Goal: Task Accomplishment & Management: Manage account settings

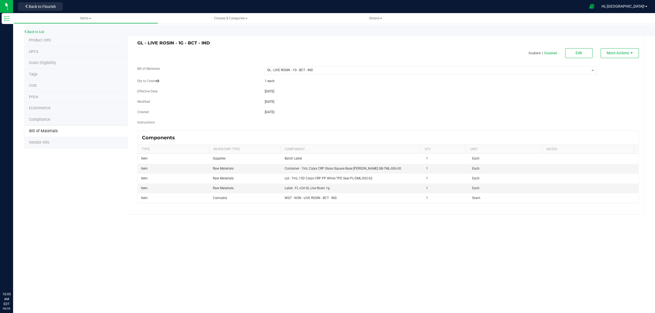
select select "13787"
click at [96, 201] on div "Product Info UPCs State Eligibility Tags Cost Price Ecommerce Compliance Bill o…" at bounding box center [334, 125] width 620 height 180
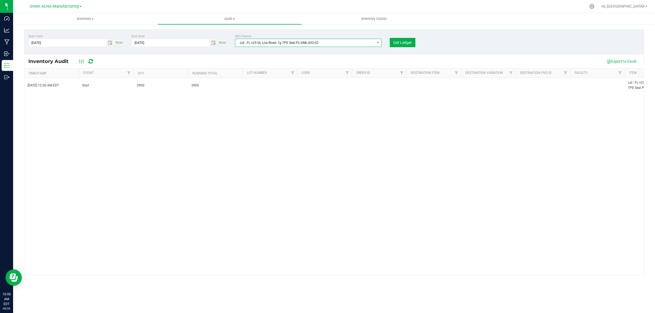
click at [296, 44] on span "Lid - FL v25 GL Live Rosin 1g TPE Seal PL-DML-002-02" at bounding box center [304, 43] width 139 height 8
type input "3002558"
click at [286, 66] on li "Lid - 7mL 15D Calyx CRP PP White TPE Seal PL-DML-002-02" at bounding box center [322, 66] width 174 height 8
click at [401, 42] on span "Get Ledger" at bounding box center [402, 42] width 19 height 4
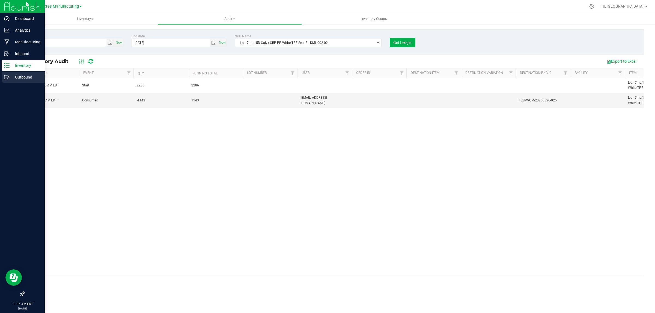
click at [10, 77] on p "Outbound" at bounding box center [26, 77] width 33 height 7
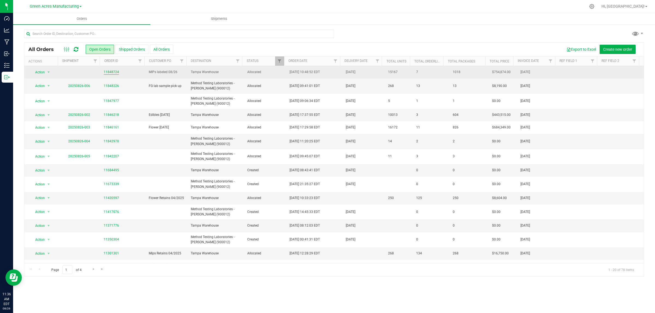
click at [106, 72] on link "11848724" at bounding box center [111, 72] width 15 height 5
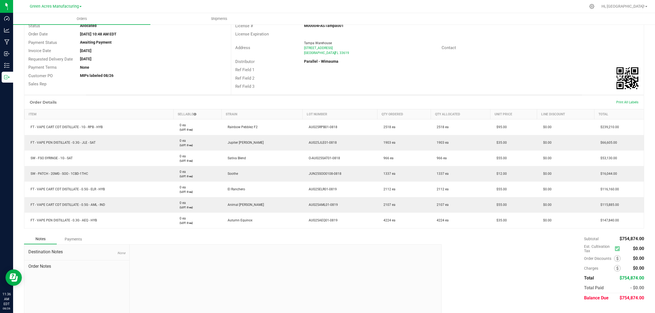
scroll to position [55, 0]
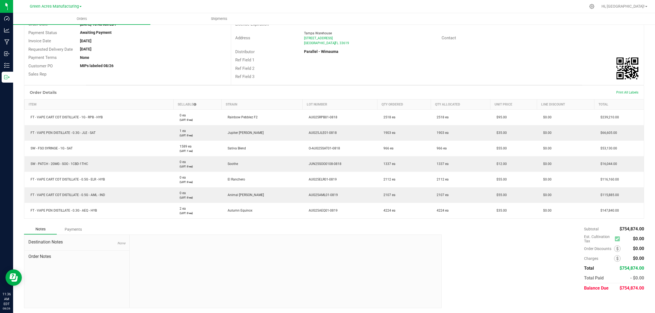
drag, startPoint x: 449, startPoint y: 307, endPoint x: 402, endPoint y: 295, distance: 48.4
click at [404, 296] on div "Notes Payments Destination Notes None Order Notes Subtotal $754,874.00 Est. Cul…" at bounding box center [334, 266] width 620 height 84
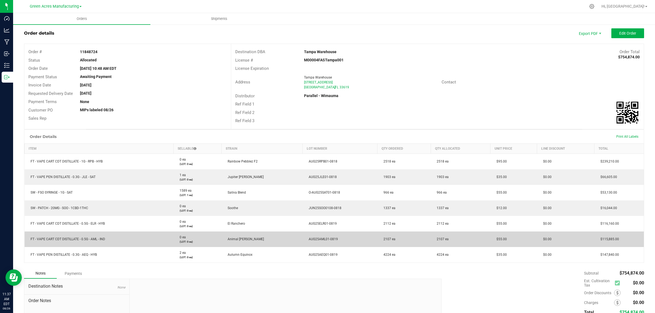
scroll to position [0, 0]
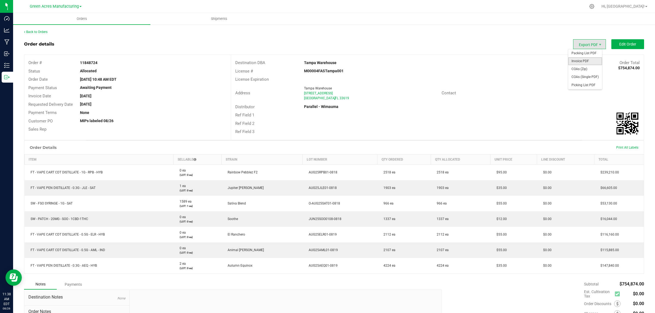
click at [577, 62] on span "Invoice PDF" at bounding box center [585, 61] width 34 height 8
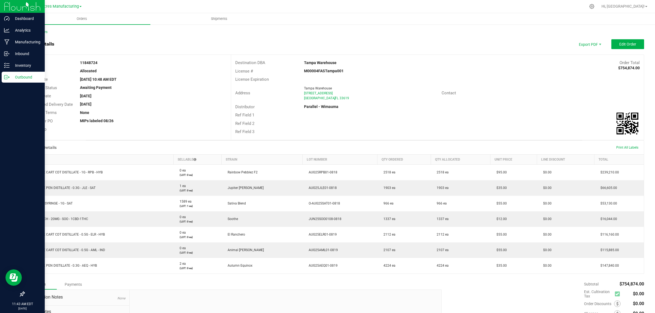
click at [10, 76] on p "Outbound" at bounding box center [26, 77] width 33 height 7
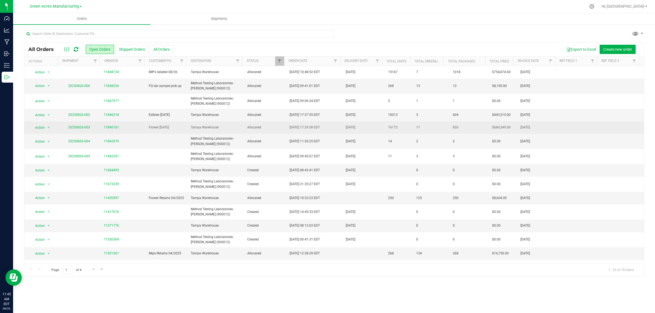
click at [82, 124] on td "20250826-003" at bounding box center [79, 127] width 42 height 13
click at [81, 126] on link "20250826-003" at bounding box center [79, 128] width 22 height 4
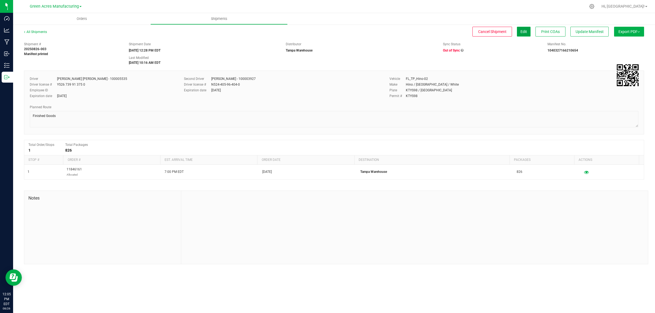
click at [523, 32] on span "Edit" at bounding box center [524, 31] width 7 height 4
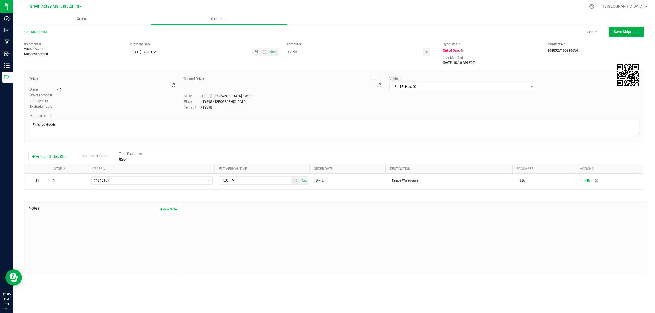
type input "Tampa Warehouse"
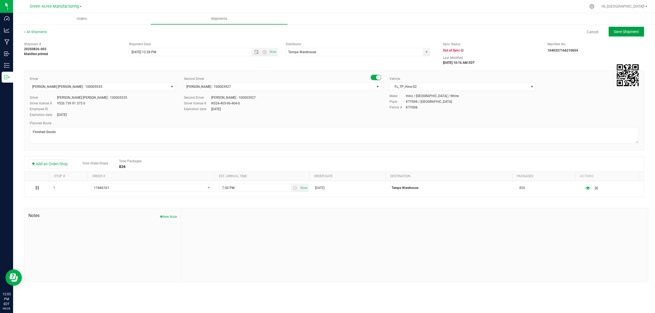
click at [624, 32] on span "Save Shipment" at bounding box center [626, 31] width 25 height 4
type input "8/26/2025 4:28 PM"
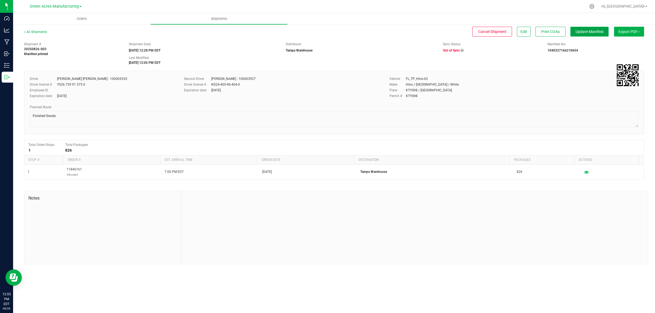
click at [596, 31] on span "Update Manifest" at bounding box center [590, 31] width 28 height 4
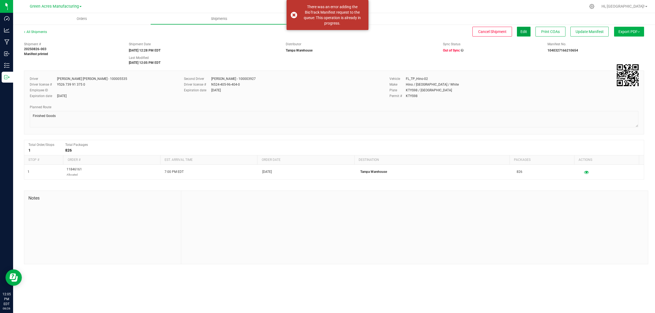
click at [518, 32] on button "Edit" at bounding box center [524, 32] width 14 height 10
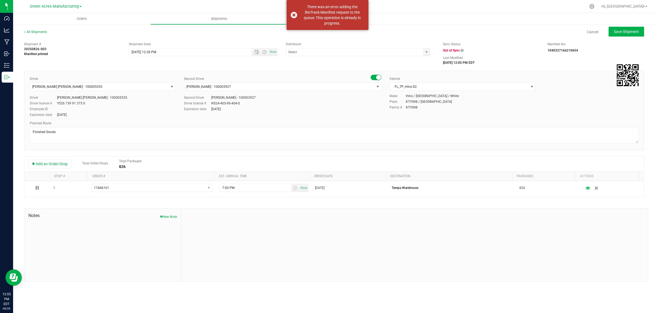
type input "Tampa Warehouse"
click at [151, 50] on input "[DATE] 12:28 PM" at bounding box center [195, 52] width 132 height 8
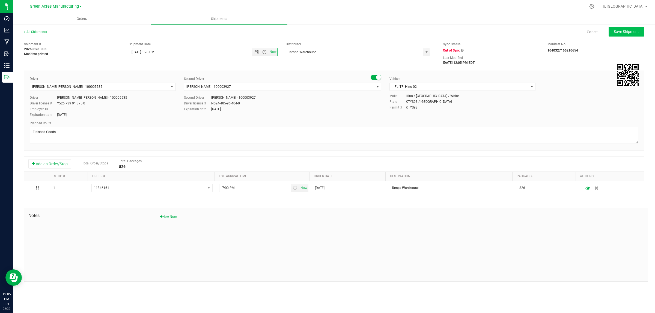
type input "8/26/2025 1:28 PM"
click at [634, 35] on button "Save Shipment" at bounding box center [626, 32] width 35 height 10
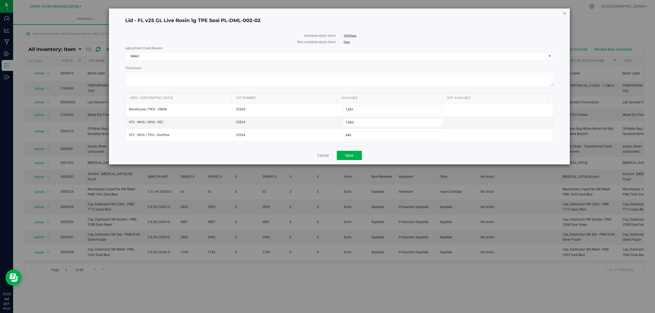
click at [564, 12] on icon "button" at bounding box center [565, 13] width 4 height 7
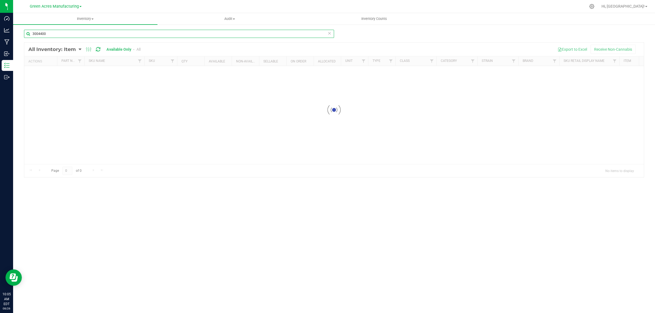
click at [86, 34] on input "3004400" at bounding box center [179, 34] width 310 height 8
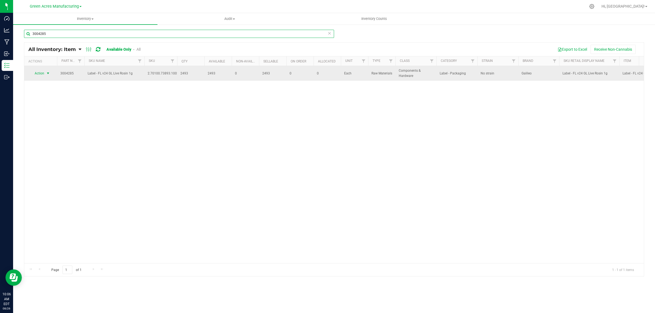
type input "3004285"
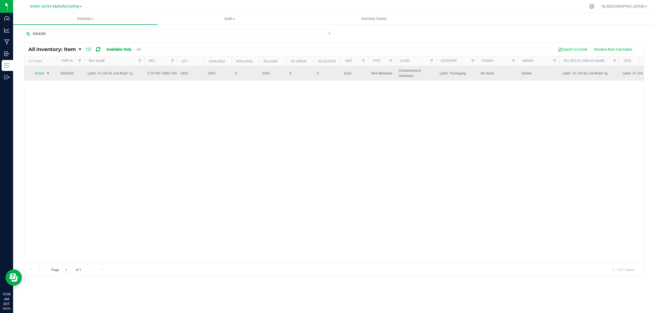
click at [43, 73] on span "Action" at bounding box center [37, 74] width 15 height 8
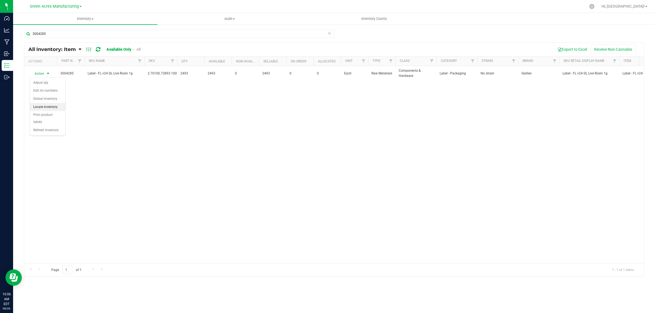
click at [49, 107] on li "Locate inventory" at bounding box center [47, 107] width 35 height 8
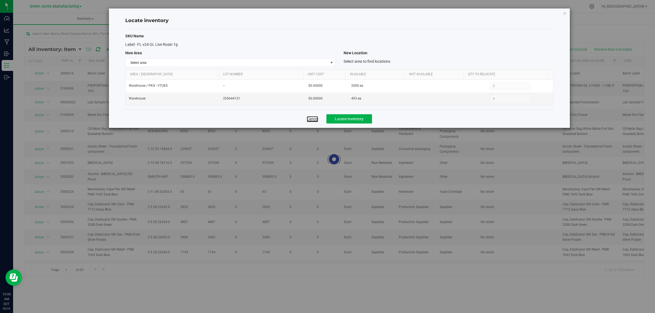
click at [314, 120] on link "Cancel" at bounding box center [312, 118] width 11 height 5
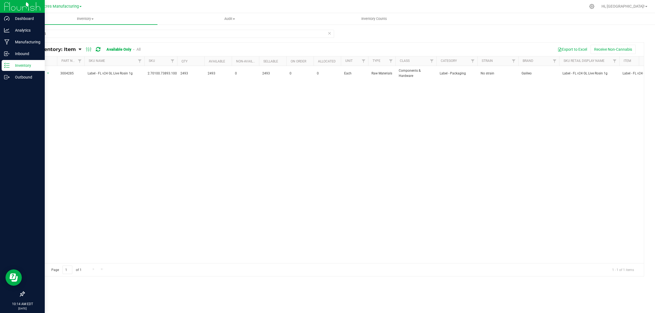
click at [14, 71] on link "Inventory" at bounding box center [22, 66] width 45 height 12
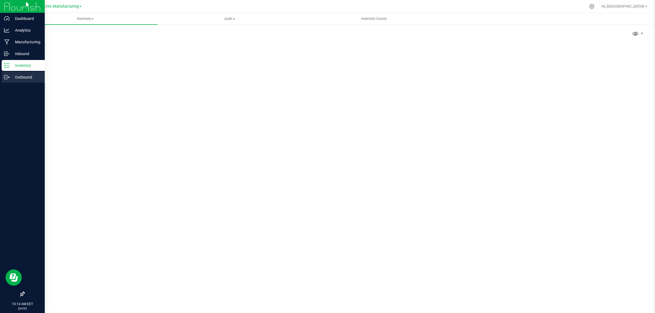
click at [14, 77] on p "Outbound" at bounding box center [26, 77] width 33 height 7
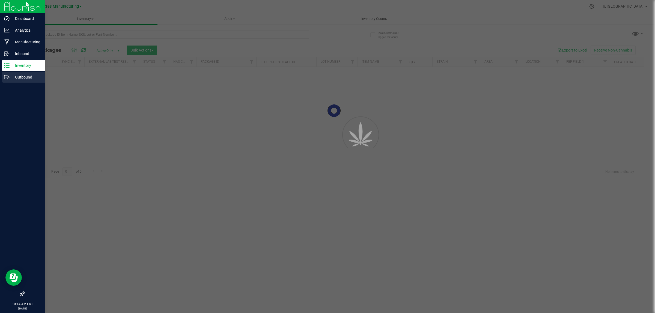
click at [14, 77] on p "Outbound" at bounding box center [26, 77] width 33 height 7
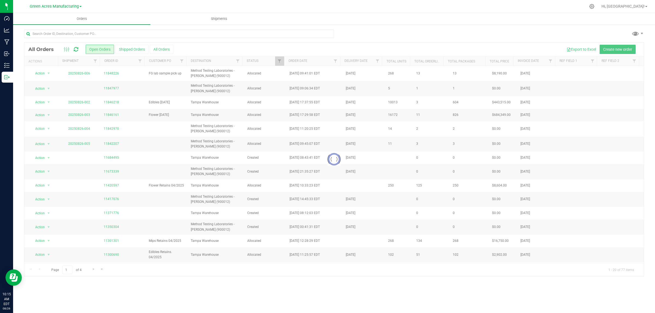
drag, startPoint x: 55, startPoint y: 84, endPoint x: 490, endPoint y: 23, distance: 439.4
click at [490, 23] on ul "Orders Shipments" at bounding box center [340, 19] width 655 height 12
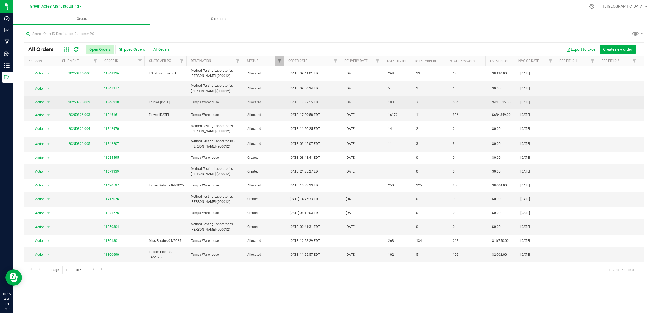
click at [84, 103] on link "20250826-002" at bounding box center [79, 102] width 22 height 4
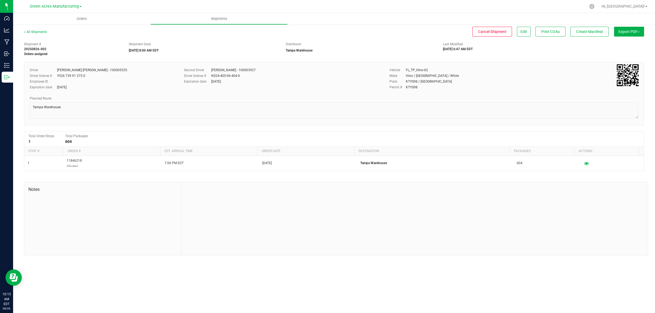
click at [637, 29] on span "Export PDF" at bounding box center [629, 31] width 21 height 4
click at [620, 52] on span "Manifest by Lot" at bounding box center [615, 52] width 23 height 4
click at [527, 29] on button "Edit" at bounding box center [524, 32] width 14 height 10
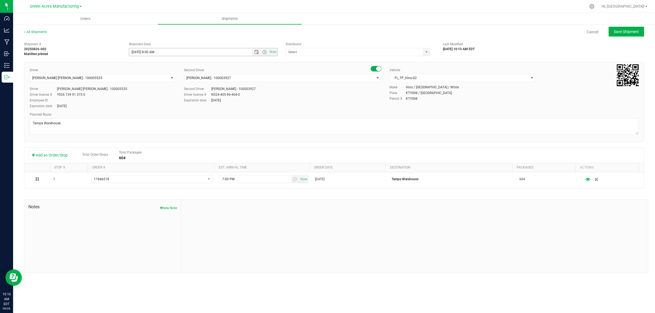
type input "Tampa Warehouse"
click at [150, 51] on input "8/26/2025 8:00 AM" at bounding box center [195, 52] width 132 height 8
click at [159, 52] on input "8/26/2025 12:00 AM" at bounding box center [195, 52] width 132 height 8
type input "8/26/2025 12:00 PM"
click at [632, 33] on span "Save Shipment" at bounding box center [626, 31] width 25 height 4
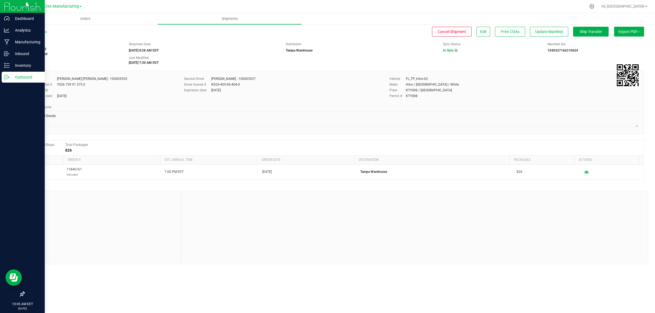
click at [17, 79] on p "Outbound" at bounding box center [26, 77] width 33 height 7
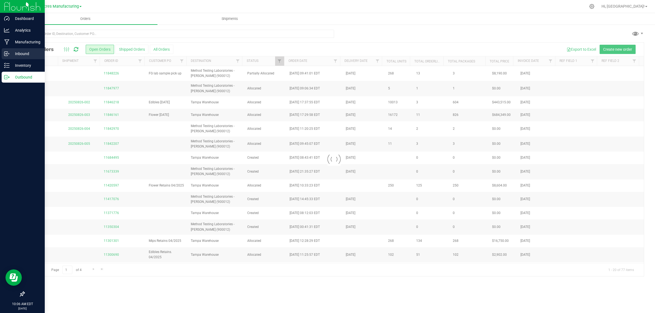
click at [21, 51] on p "Inbound" at bounding box center [26, 53] width 33 height 7
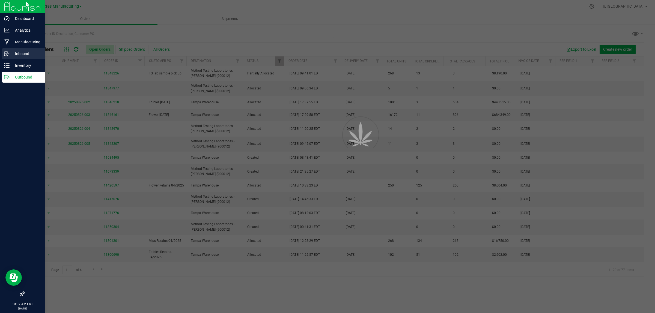
click at [21, 51] on p "Inbound" at bounding box center [26, 53] width 33 height 7
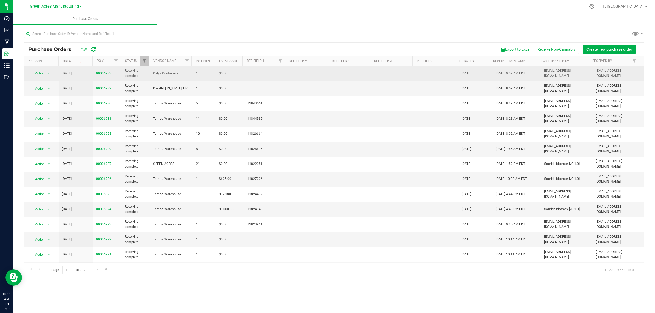
click at [103, 75] on link "00006933" at bounding box center [103, 74] width 15 height 4
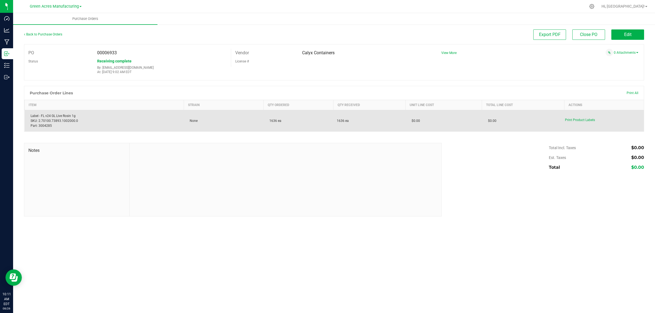
click at [68, 117] on div "Label - FL v24 GL Live Rosin 1g SKU: 2.70100.73893.1002000.0 Part: 3004285" at bounding box center [104, 121] width 153 height 15
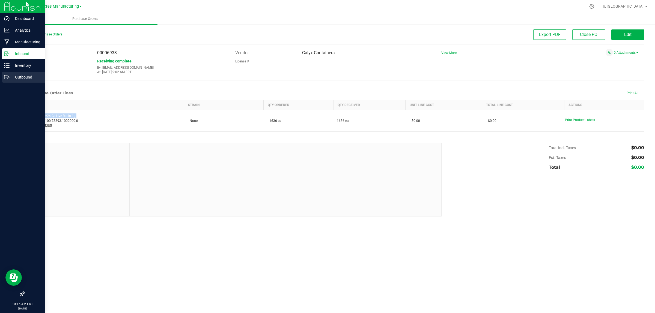
click at [8, 77] on icon at bounding box center [6, 77] width 5 height 5
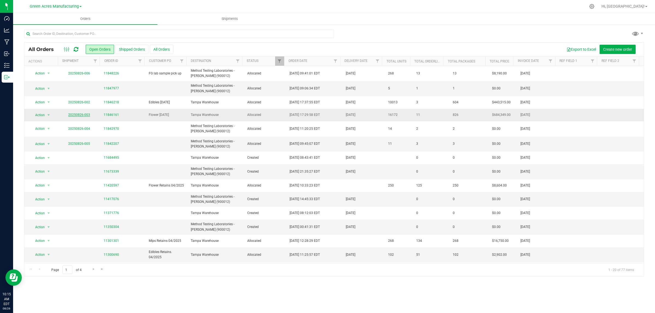
click at [78, 116] on link "20250826-003" at bounding box center [79, 115] width 22 height 4
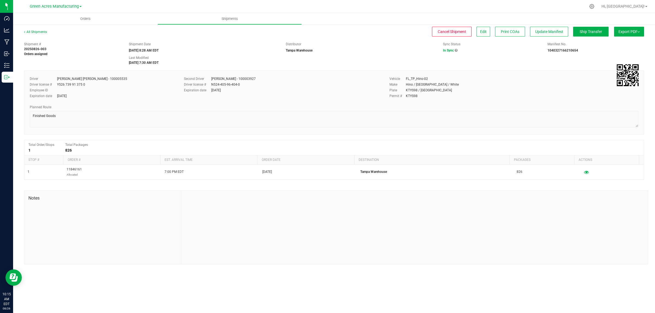
click at [631, 29] on span "Export PDF" at bounding box center [629, 31] width 21 height 4
click at [615, 52] on span "Manifest by Lot" at bounding box center [615, 52] width 23 height 4
click at [482, 31] on span "Edit" at bounding box center [483, 31] width 7 height 4
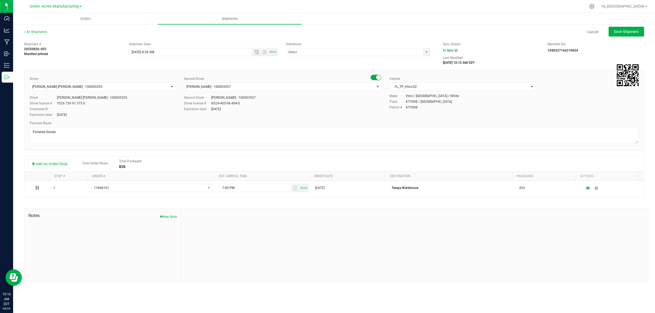
type input "Tampa Warehouse"
click at [149, 52] on input "8/26/2025 8:28 AM" at bounding box center [195, 52] width 132 height 8
click at [632, 30] on span "Save Shipment" at bounding box center [626, 31] width 25 height 4
click at [618, 31] on span "Save Shipment" at bounding box center [626, 31] width 25 height 4
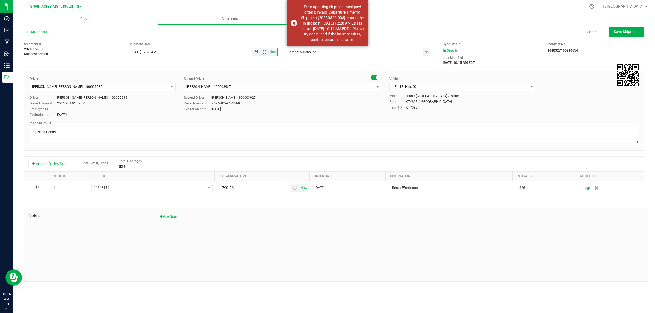
click at [160, 51] on input "8/26/2025 12:28 AM" at bounding box center [195, 52] width 132 height 8
click at [627, 33] on span "Save Shipment" at bounding box center [626, 31] width 25 height 4
type input "8/26/2025 4:28 PM"
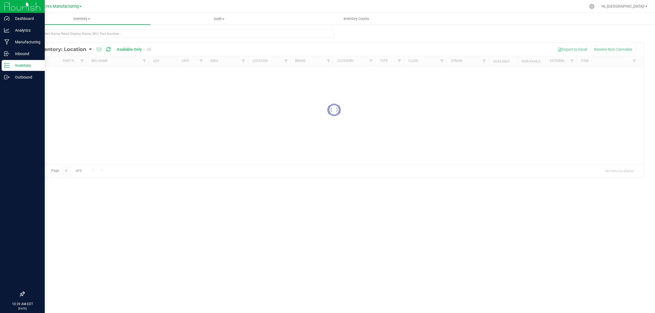
click at [10, 65] on p "Inventory" at bounding box center [26, 65] width 33 height 7
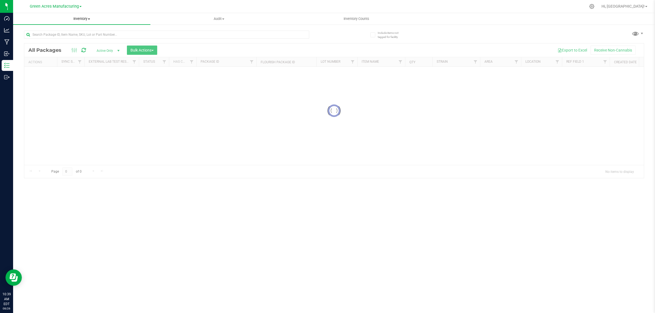
click at [78, 16] on uib-tab-heading "Inventory All packages All inventory Waste log Create inventory" at bounding box center [81, 18] width 137 height 11
click at [39, 40] on span "All inventory" at bounding box center [31, 39] width 37 height 5
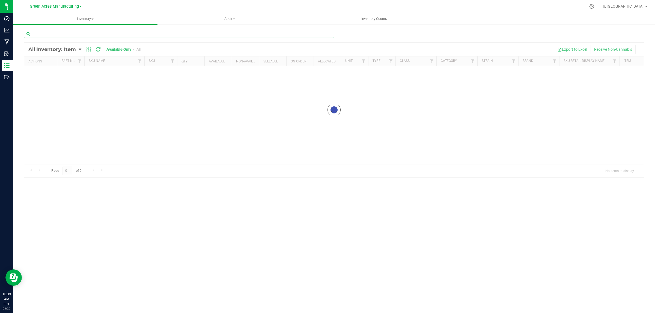
click at [182, 35] on input "text" at bounding box center [179, 34] width 310 height 8
type input "3"
type input "3004400"
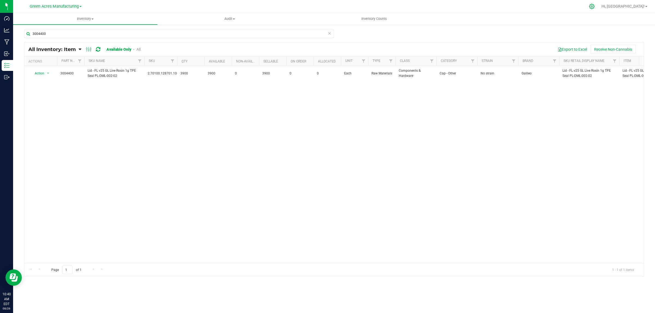
click at [599, 3] on div at bounding box center [592, 7] width 14 height 12
click at [595, 7] on icon at bounding box center [592, 7] width 6 height 6
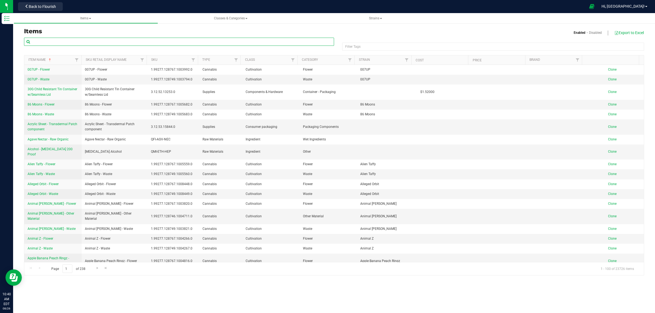
click at [55, 41] on input "text" at bounding box center [179, 42] width 310 height 8
paste input "1015907"
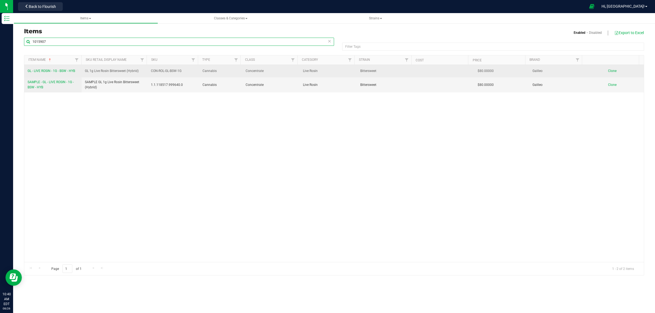
type input "1015907"
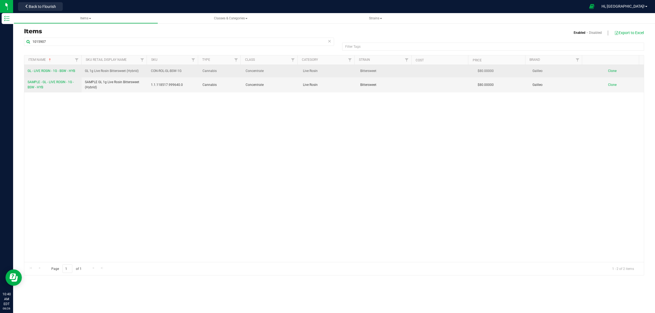
click at [49, 70] on span "GL - LIVE ROSIN - 1G - BSW - HYB" at bounding box center [51, 71] width 47 height 4
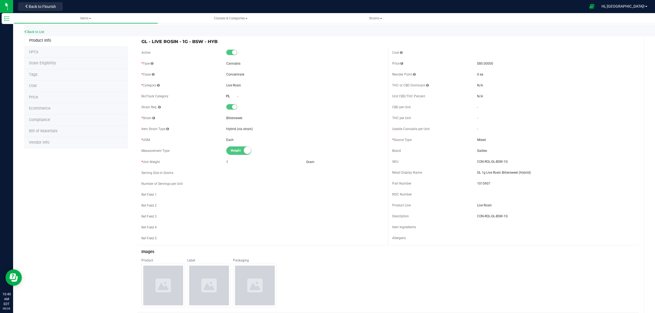
click at [47, 131] on span "Bill of Materials" at bounding box center [43, 131] width 28 height 5
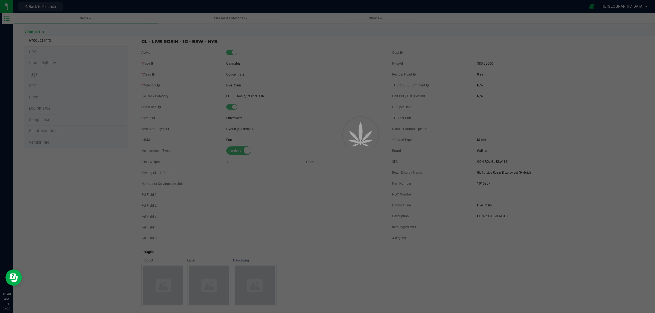
select select "10504"
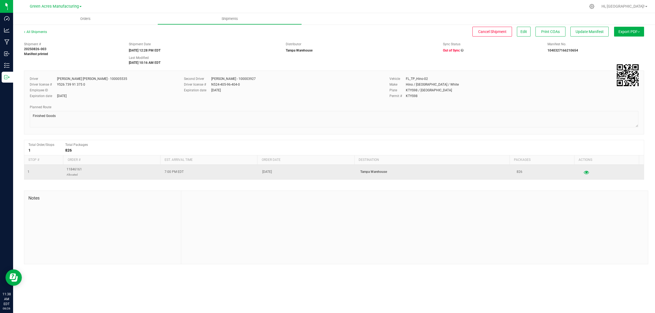
click at [584, 172] on icon "button" at bounding box center [586, 172] width 5 height 4
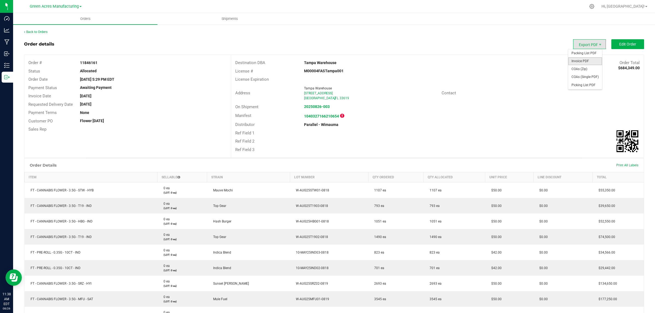
click at [588, 59] on span "Invoice PDF" at bounding box center [585, 61] width 34 height 8
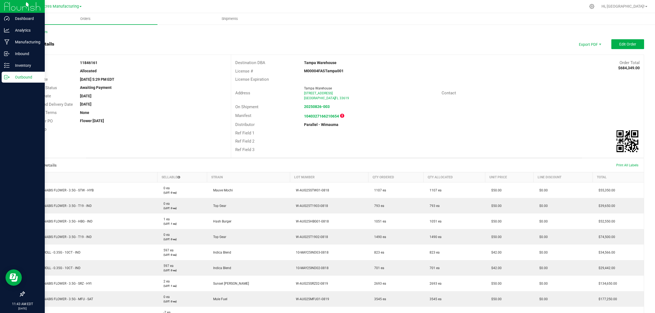
click at [13, 78] on p "Outbound" at bounding box center [26, 77] width 33 height 7
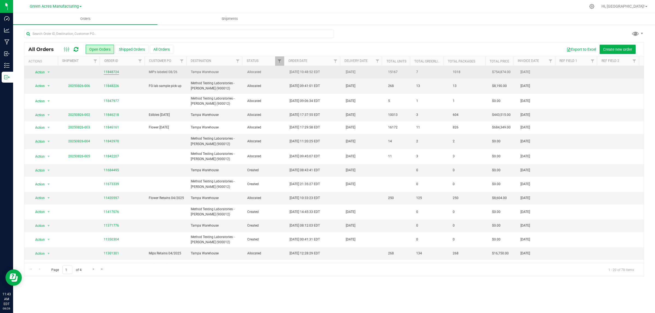
click at [115, 72] on link "11848724" at bounding box center [111, 72] width 15 height 5
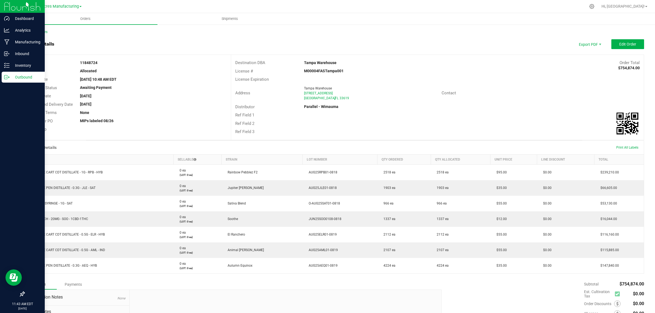
click at [10, 75] on p "Outbound" at bounding box center [26, 77] width 33 height 7
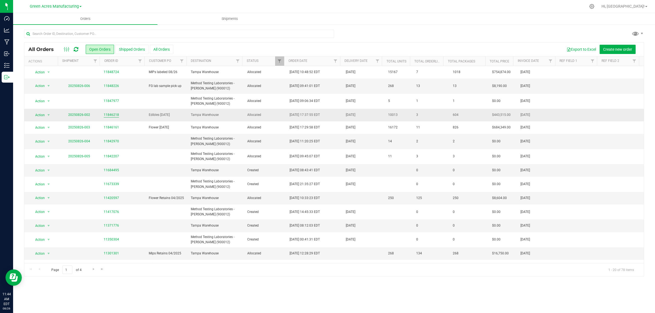
click at [104, 115] on link "11846218" at bounding box center [111, 114] width 15 height 5
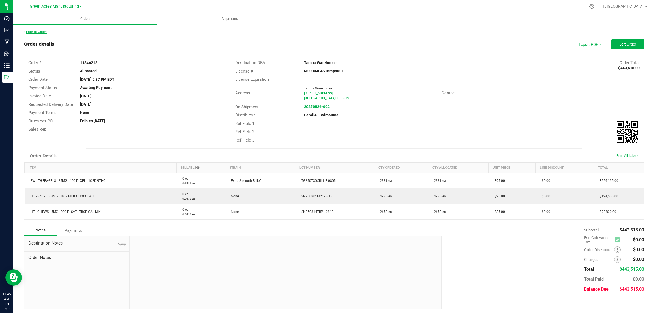
click at [37, 30] on link "Back to Orders" at bounding box center [35, 32] width 23 height 4
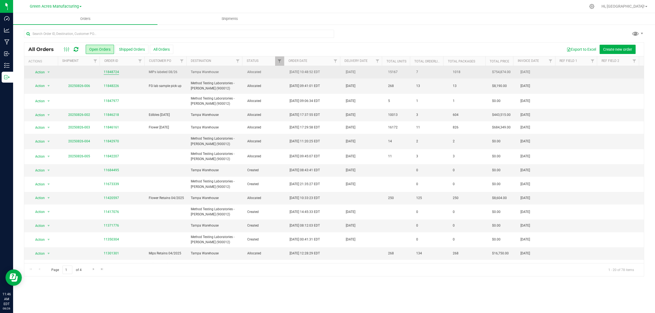
click at [111, 73] on link "11848724" at bounding box center [111, 72] width 15 height 5
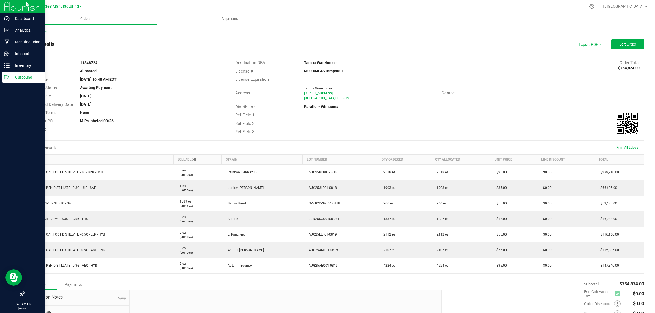
click at [21, 77] on p "Outbound" at bounding box center [26, 77] width 33 height 7
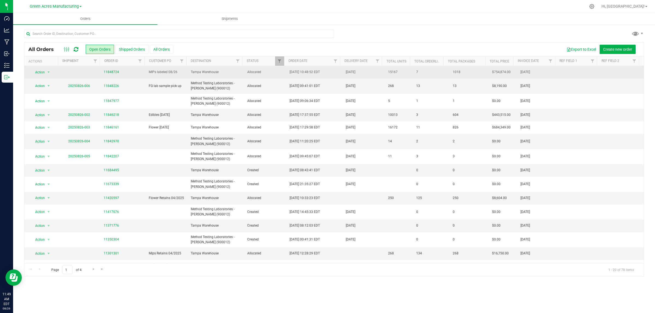
click at [164, 74] on span "MIPs labeled 08/26" at bounding box center [167, 72] width 36 height 5
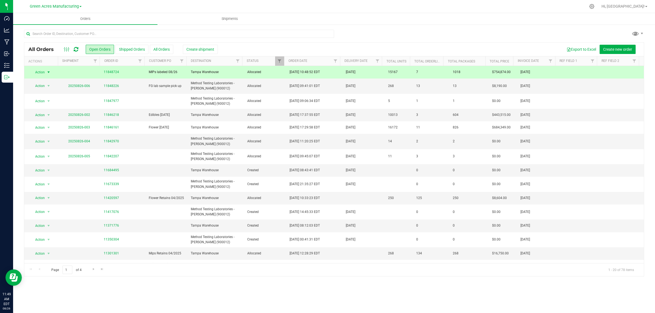
click at [177, 74] on span "MIPs labeled 08/26" at bounding box center [167, 72] width 36 height 5
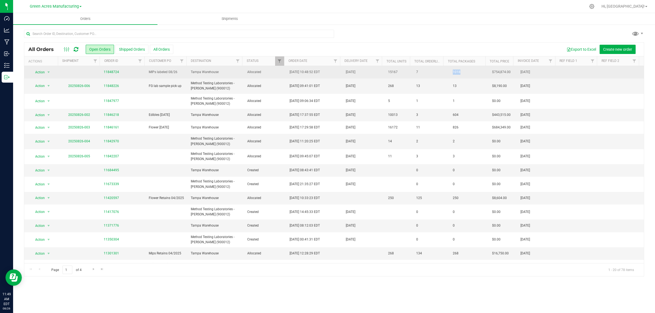
drag, startPoint x: 459, startPoint y: 73, endPoint x: 447, endPoint y: 72, distance: 12.3
click at [450, 72] on span "1018" at bounding box center [456, 72] width 13 height 8
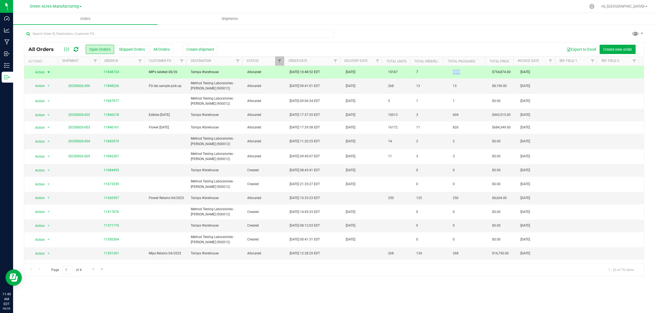
click at [450, 73] on span "1018" at bounding box center [456, 72] width 13 height 8
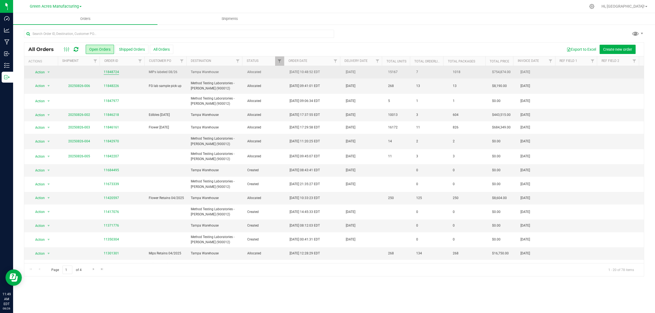
click at [112, 72] on link "11848724" at bounding box center [111, 72] width 15 height 5
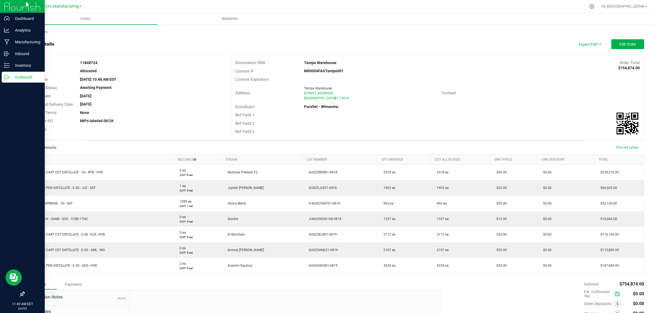
click at [9, 76] on icon at bounding box center [6, 77] width 5 height 5
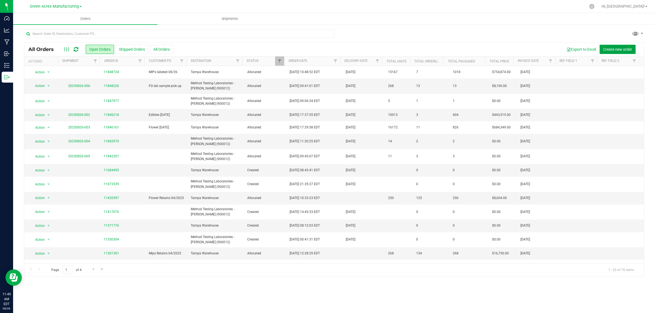
click at [622, 49] on span "Create new order" at bounding box center [617, 49] width 29 height 4
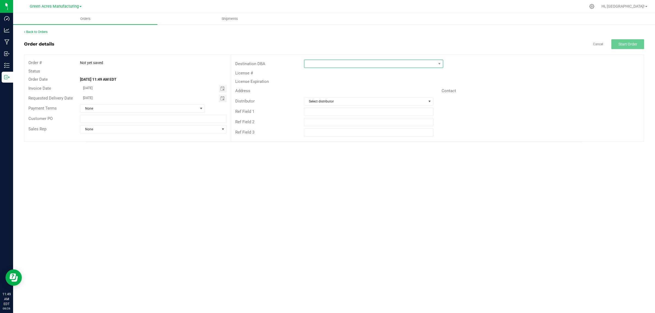
click at [315, 66] on span at bounding box center [370, 64] width 132 height 8
type input "tampa"
drag, startPoint x: 332, startPoint y: 123, endPoint x: 335, endPoint y: 117, distance: 6.6
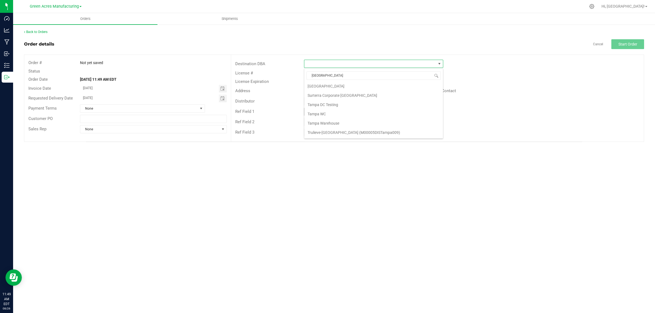
click at [332, 122] on li "Tampa Warehouse" at bounding box center [373, 123] width 139 height 9
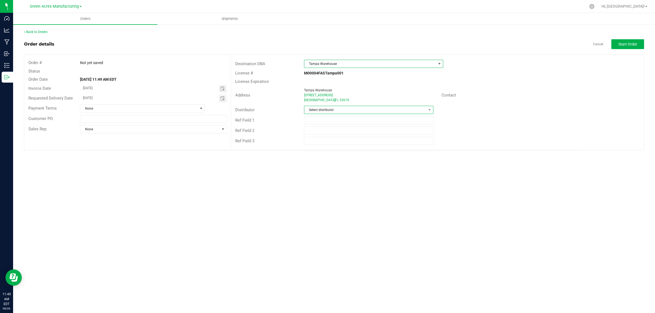
click at [329, 113] on span "Select distributor" at bounding box center [365, 110] width 122 height 8
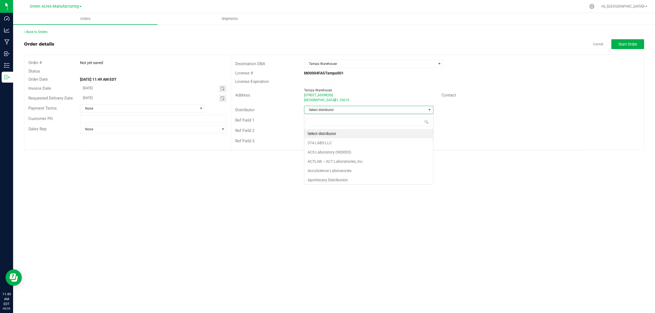
scroll to position [8, 129]
type input "Paral"
click at [619, 46] on span "Start Order" at bounding box center [628, 44] width 19 height 4
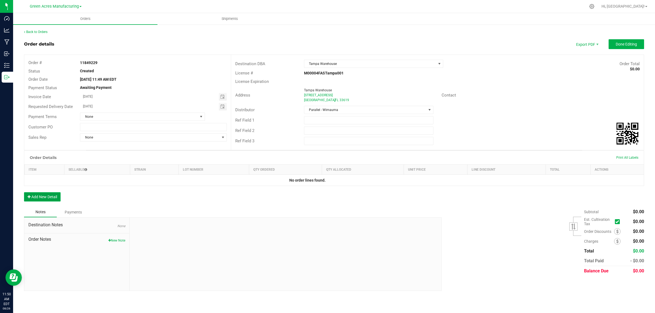
click at [48, 195] on button "Add New Detail" at bounding box center [42, 196] width 37 height 9
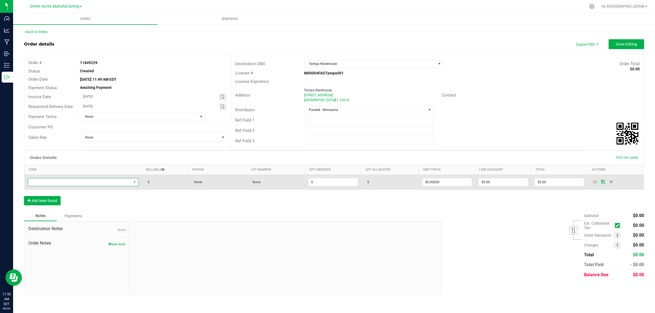
click at [51, 186] on span "NO DATA FOUND" at bounding box center [79, 183] width 103 height 8
type input "FT - VAPE PEN DISTILLATE - 0.3G - AEQ - HYB"
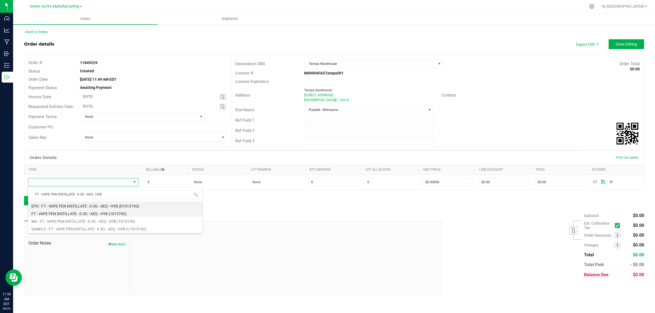
click at [55, 216] on li "FT - VAPE PEN DISTILLATE - 0.3G - AEQ - HYB (1013742)" at bounding box center [115, 213] width 174 height 8
type input "0 ea"
type input "$35.00000"
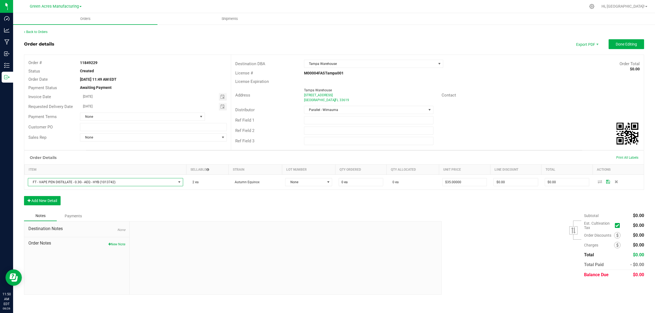
click at [238, 219] on div "Notes Payments" at bounding box center [231, 216] width 414 height 10
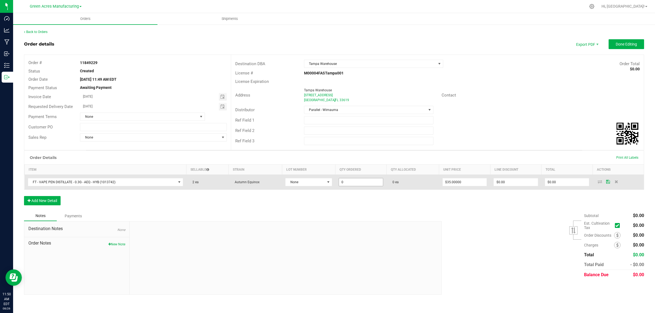
click at [371, 182] on input "0" at bounding box center [361, 183] width 44 height 8
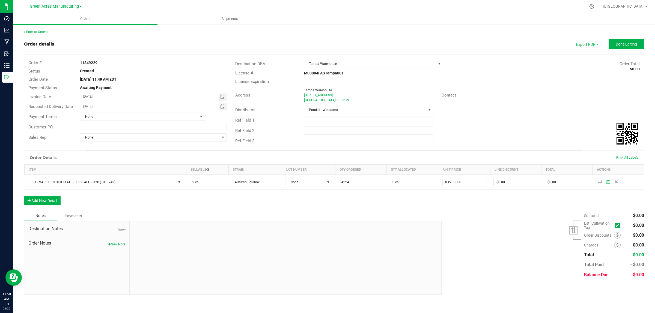
type input "4224 ea"
type input "$147,840.00"
click at [357, 203] on div "Order Details Print All Labels Item Sellable Strain Lot Number Qty Ordered Qty …" at bounding box center [334, 181] width 620 height 60
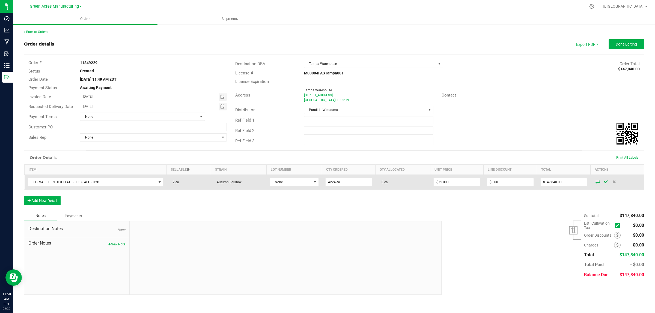
click at [597, 183] on icon at bounding box center [598, 181] width 4 height 3
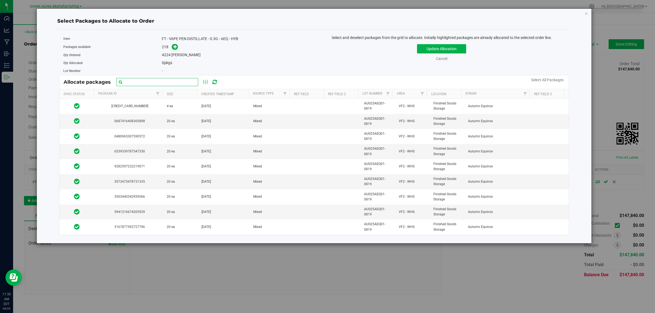
click at [140, 81] on input "text" at bounding box center [157, 82] width 82 height 8
paste input "AUG25AEQ01-0819"
type input "AUG25AEQ01-0819"
click at [540, 81] on link "Select All Packages" at bounding box center [547, 80] width 32 height 4
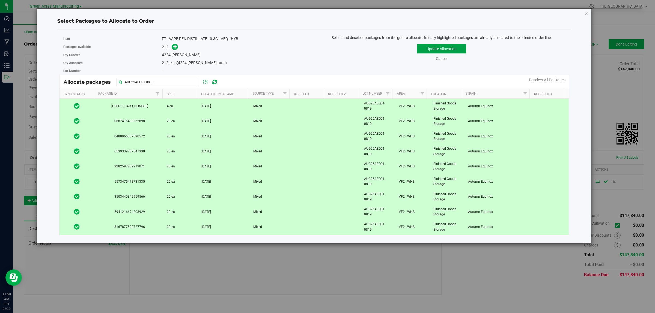
drag, startPoint x: 453, startPoint y: 51, endPoint x: 568, endPoint y: 47, distance: 115.8
click at [453, 50] on button "Update Allocation" at bounding box center [441, 48] width 49 height 9
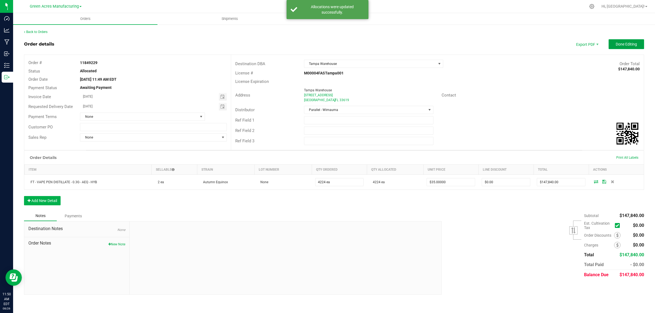
click at [633, 43] on span "Done Editing" at bounding box center [626, 44] width 21 height 4
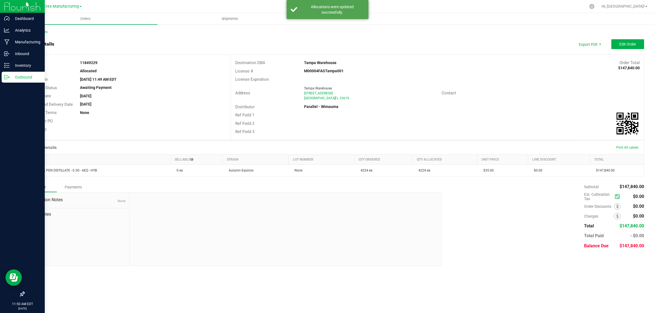
click at [7, 75] on icon at bounding box center [6, 77] width 5 height 5
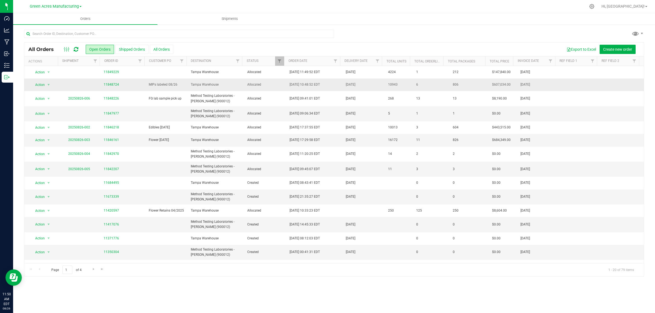
click at [151, 88] on td "MIPs labeled 08/26" at bounding box center [166, 85] width 42 height 13
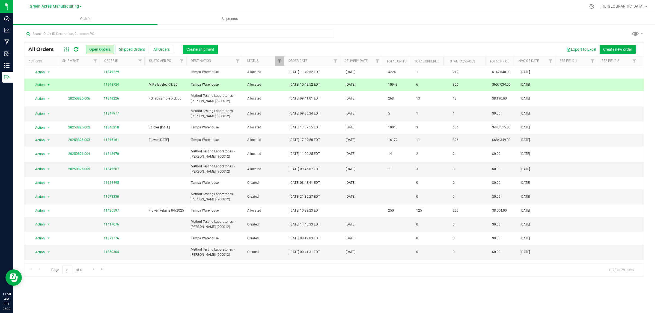
click at [206, 51] on span "Create shipment" at bounding box center [200, 49] width 28 height 4
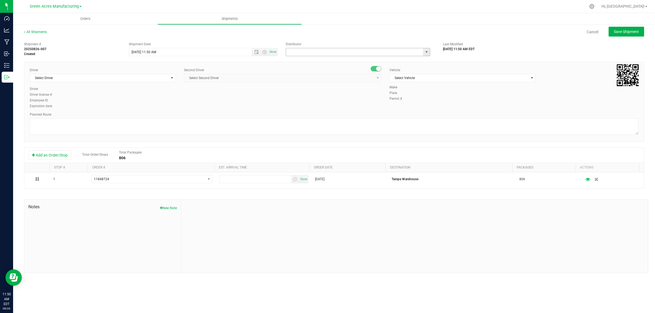
click at [306, 52] on input "text" at bounding box center [352, 52] width 133 height 8
click at [308, 73] on li "Tampa Warehouse" at bounding box center [358, 70] width 144 height 8
type input "Tampa Warehouse"
click at [151, 51] on input "8/26/2025 11:50 AM" at bounding box center [195, 52] width 132 height 8
click at [157, 51] on input "8/26/2025 1:50 AM" at bounding box center [195, 52] width 132 height 8
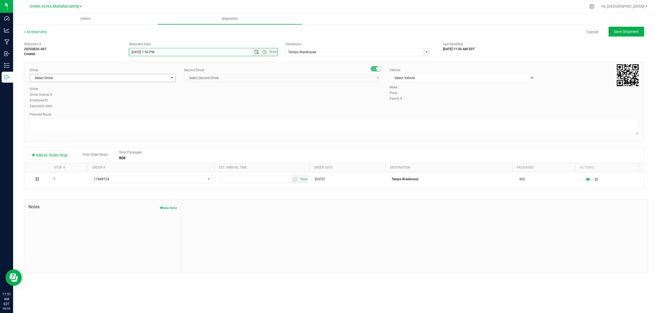
type input "8/26/2025 1:50 PM"
click at [66, 76] on span "Select Driver" at bounding box center [99, 78] width 139 height 8
type input "ricc"
click at [60, 79] on span "[PERSON_NAME] - 100005815" at bounding box center [54, 78] width 44 height 4
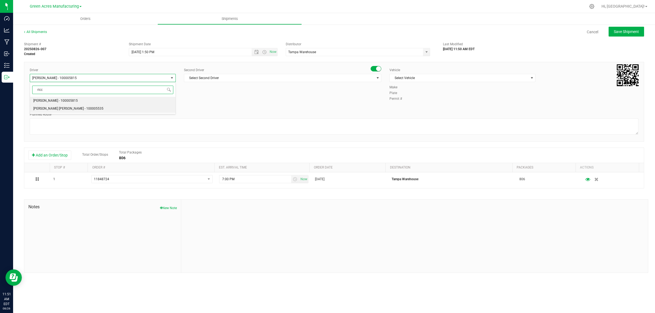
click at [59, 108] on span "[PERSON_NAME] [PERSON_NAME] - 100005535" at bounding box center [68, 108] width 70 height 7
type input "ricc"
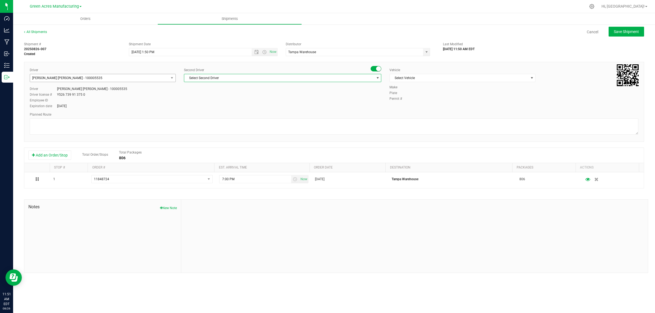
click at [220, 78] on span "Select Second Driver" at bounding box center [279, 78] width 190 height 8
type input "isaa"
click at [226, 104] on span "[PERSON_NAME] - 100003927" at bounding box center [210, 100] width 44 height 7
click at [403, 81] on span "Select Vehicle" at bounding box center [459, 78] width 139 height 8
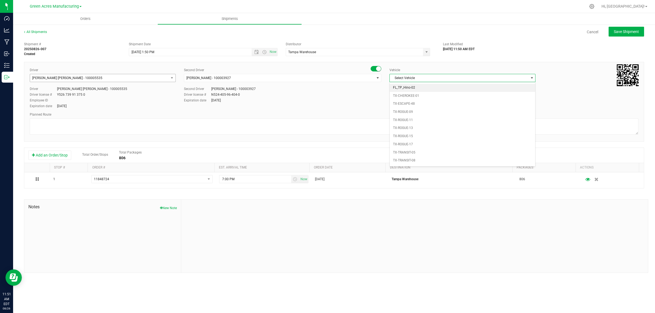
click at [417, 92] on li "FL_TP_Hino-02" at bounding box center [462, 88] width 145 height 8
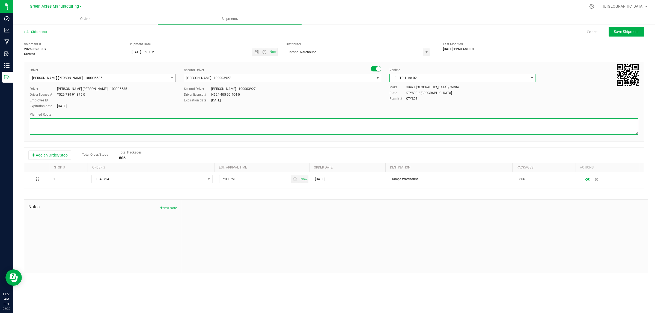
click at [145, 131] on textarea at bounding box center [334, 126] width 609 height 16
type textarea "Finished Goods"
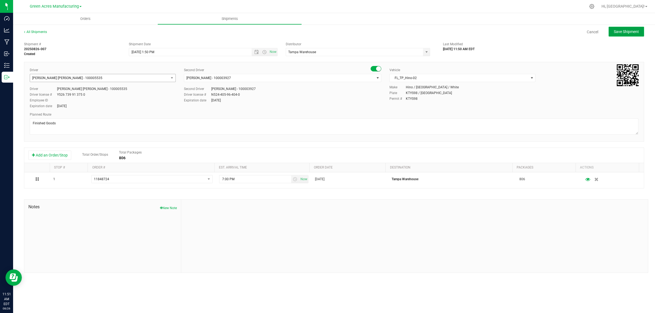
click at [632, 28] on button "Save Shipment" at bounding box center [626, 32] width 35 height 10
type input "8/26/2025 5:50 PM"
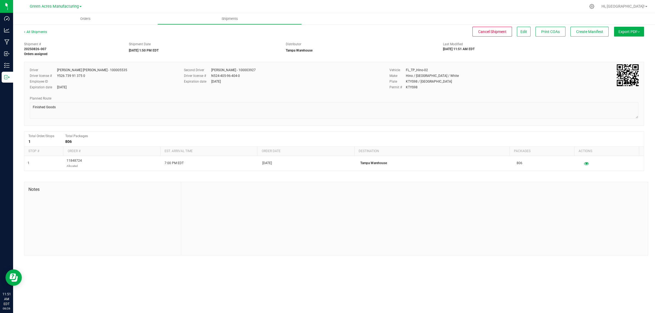
click at [631, 33] on span "Export PDF" at bounding box center [629, 31] width 21 height 4
click at [624, 50] on span "Manifest by Lot" at bounding box center [615, 52] width 23 height 4
click at [588, 33] on span "Create Manifest" at bounding box center [589, 31] width 27 height 4
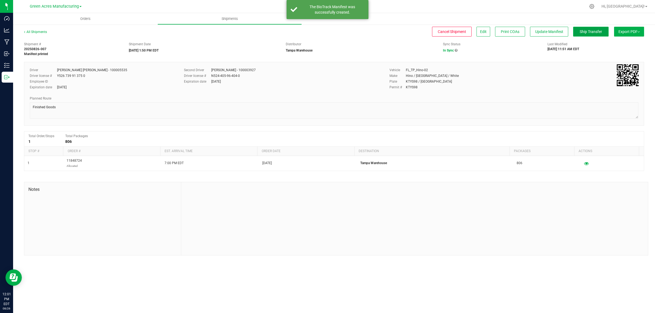
click at [583, 29] on span "Ship Transfer" at bounding box center [591, 31] width 22 height 4
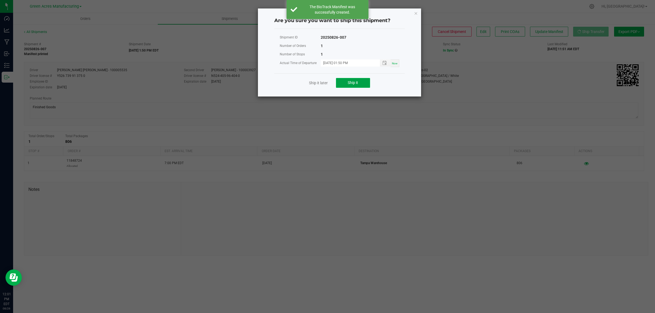
click at [351, 81] on span "Ship it" at bounding box center [353, 83] width 10 height 4
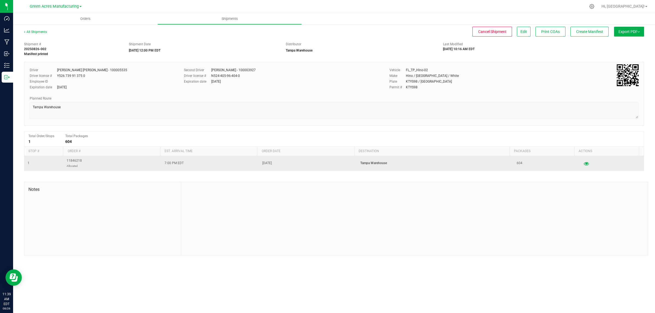
click at [584, 163] on icon "button" at bounding box center [586, 164] width 5 height 4
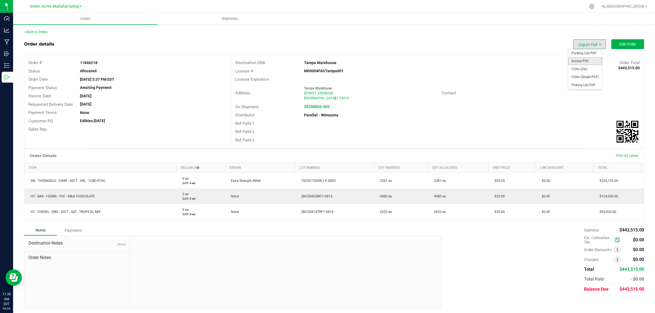
click at [585, 62] on span "Invoice PDF" at bounding box center [585, 61] width 34 height 8
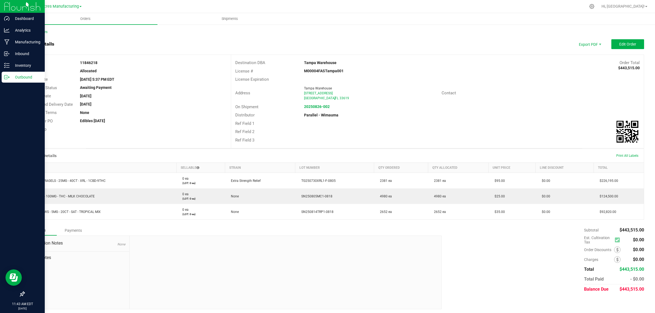
click at [14, 78] on p "Outbound" at bounding box center [26, 77] width 33 height 7
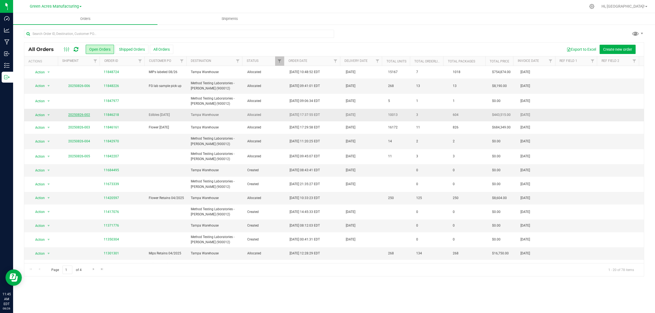
click at [75, 116] on link "20250826-002" at bounding box center [79, 115] width 22 height 4
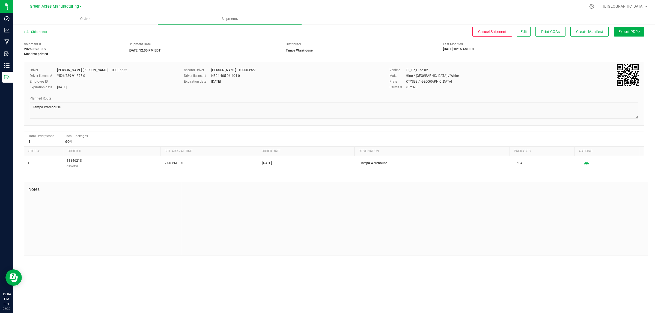
click at [579, 26] on div "All Shipments Cancel Shipment Edit Print COAs Create Manifest Export PDF Manife…" at bounding box center [334, 142] width 642 height 237
click at [579, 28] on button "Create Manifest" at bounding box center [589, 32] width 38 height 10
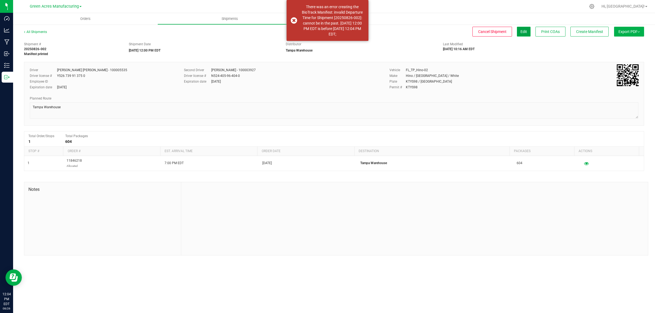
click at [521, 34] on span "Edit" at bounding box center [524, 31] width 7 height 4
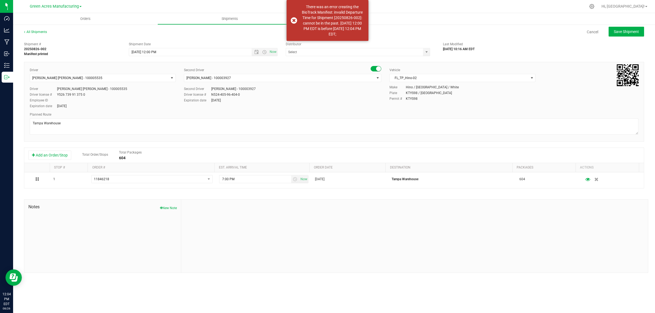
type input "Tampa Warehouse"
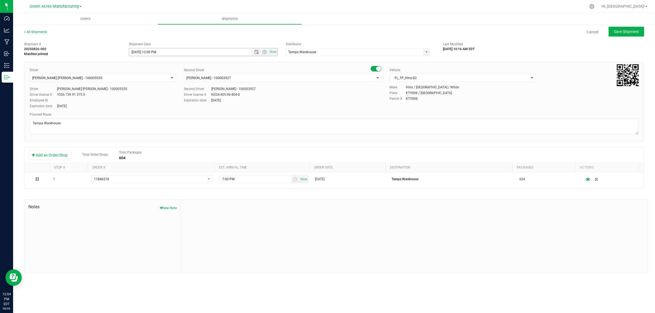
click at [151, 52] on input "8/26/2025 12:00 PM" at bounding box center [195, 52] width 132 height 8
click at [294, 62] on div "Driver Riccardo Young Reyes - 100005535 Select Driver Ian Albritton - 100006559…" at bounding box center [334, 102] width 620 height 80
click at [624, 29] on span "Save Shipment" at bounding box center [626, 31] width 25 height 4
type input "8/26/2025 5:00 PM"
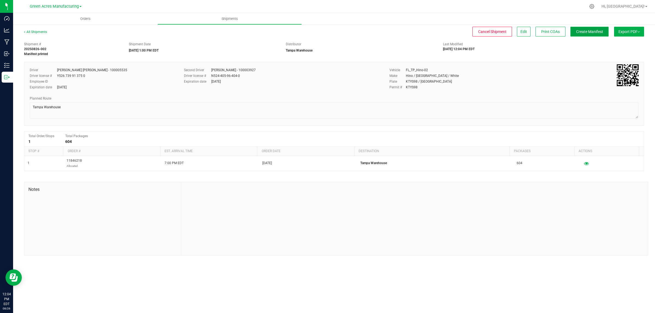
click at [598, 30] on span "Create Manifest" at bounding box center [589, 31] width 27 height 4
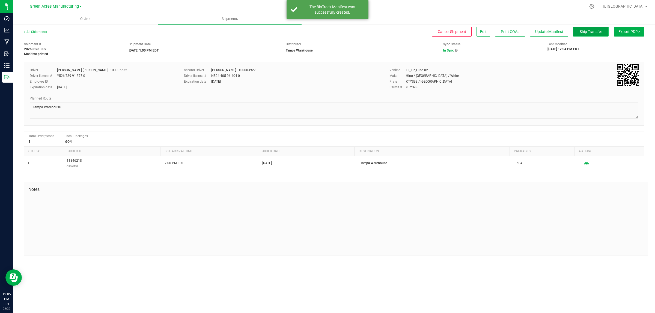
click at [590, 31] on span "Ship Transfer" at bounding box center [591, 31] width 22 height 4
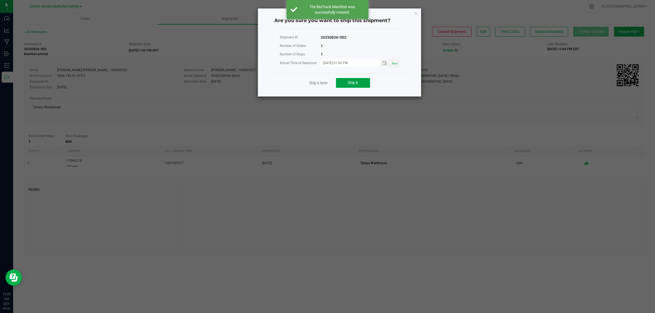
click at [358, 80] on button "Ship it" at bounding box center [353, 83] width 34 height 10
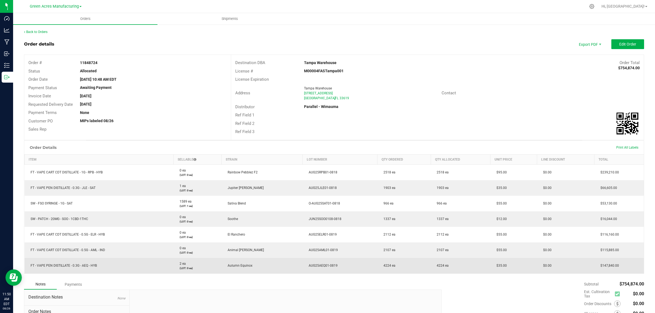
click at [63, 265] on span "FT - VAPE PEN DISTILLATE - 0.3G - AEQ - HYB" at bounding box center [62, 266] width 69 height 4
copy span "FT - VAPE PEN DISTILLATE - 0.3G - AEQ - HYB"
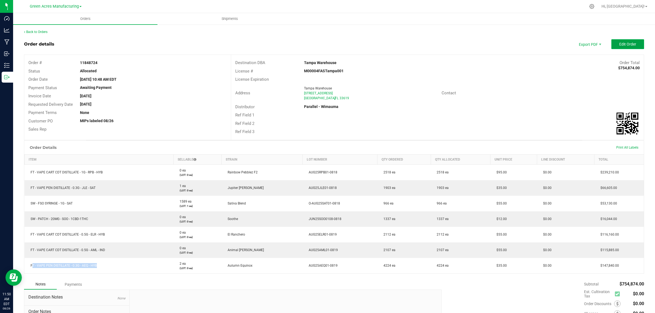
click at [629, 44] on span "Edit Order" at bounding box center [627, 44] width 17 height 4
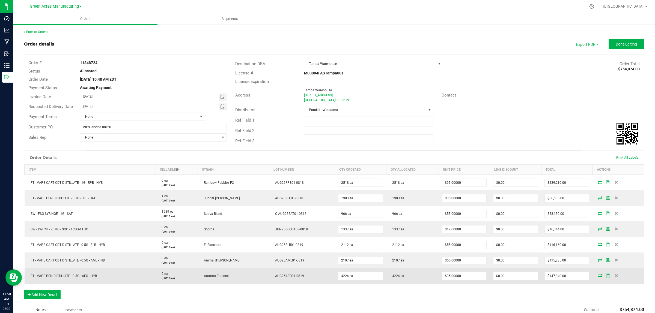
click at [285, 275] on span "AUG25AEQ01-0819" at bounding box center [288, 276] width 32 height 4
copy span "AUG25AEQ01-0819"
click at [613, 277] on span at bounding box center [616, 275] width 8 height 3
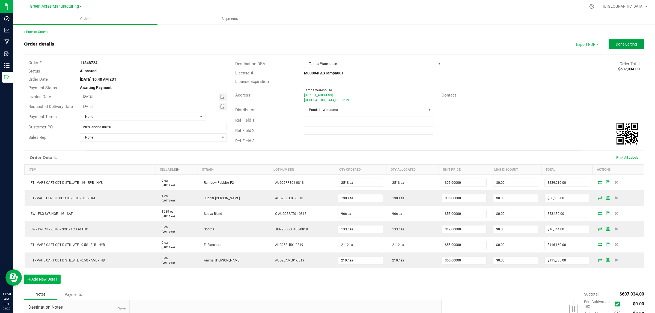
click at [616, 44] on span "Done Editing" at bounding box center [626, 44] width 21 height 4
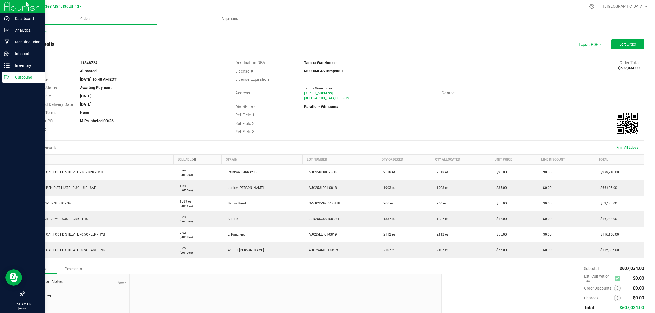
click at [25, 76] on p "Outbound" at bounding box center [26, 77] width 33 height 7
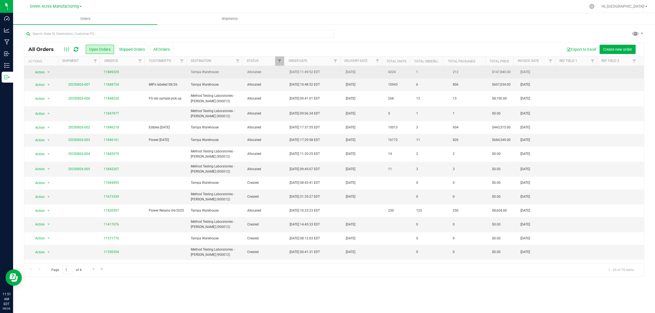
click at [244, 72] on td "Allocated" at bounding box center [265, 72] width 42 height 13
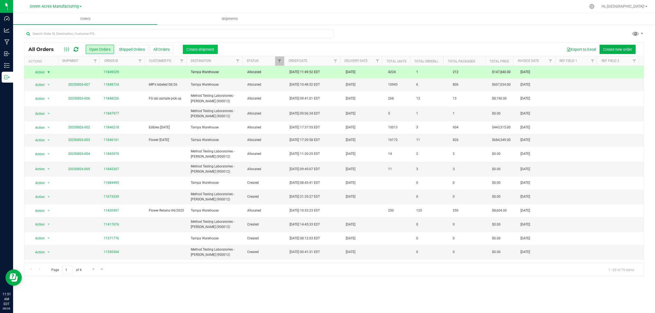
click at [197, 48] on span "Create shipment" at bounding box center [200, 49] width 28 height 4
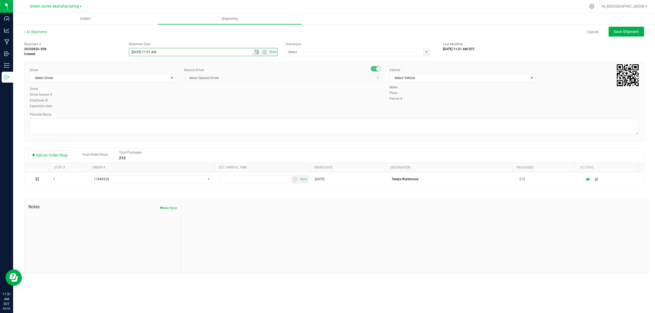
click at [151, 51] on input "8/26/2025 11:51 AM" at bounding box center [195, 52] width 132 height 8
click at [157, 50] on input "8/26/2025 1:51 AM" at bounding box center [195, 52] width 132 height 8
type input "8/26/2025 1:51 PM"
click at [102, 76] on span "Select Driver" at bounding box center [99, 78] width 139 height 8
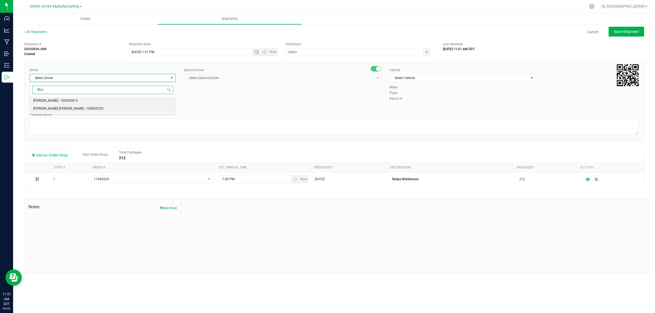
click at [72, 108] on span "[PERSON_NAME] [PERSON_NAME] - 100005535" at bounding box center [68, 108] width 70 height 7
type input "Ricc"
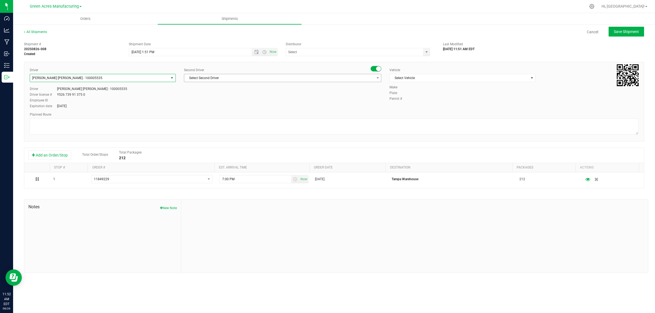
click at [216, 83] on div "Second Driver Select Second Driver Select Second Driver Ian Albritton - 1000065…" at bounding box center [282, 77] width 197 height 19
click at [216, 81] on span "Select Second Driver" at bounding box center [279, 78] width 190 height 8
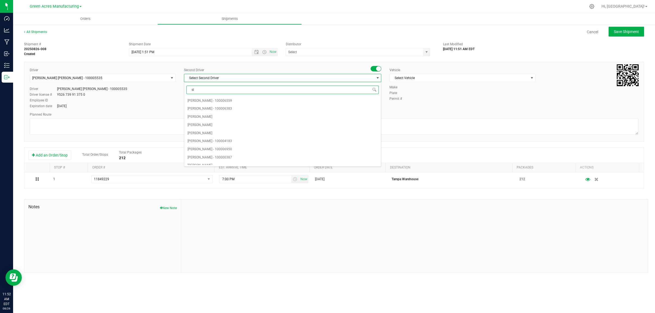
type input "s"
type input "isaa"
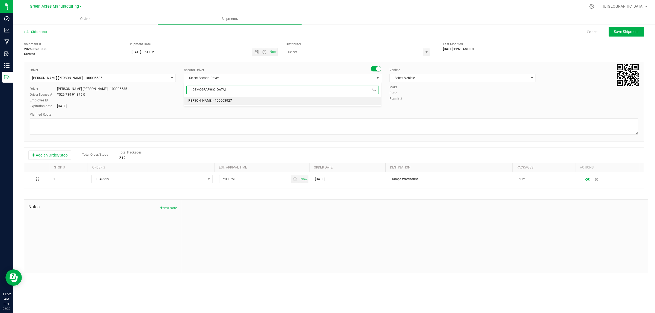
click at [216, 101] on span "[PERSON_NAME] - 100003927" at bounding box center [210, 100] width 44 height 7
click at [335, 53] on input "text" at bounding box center [352, 52] width 133 height 8
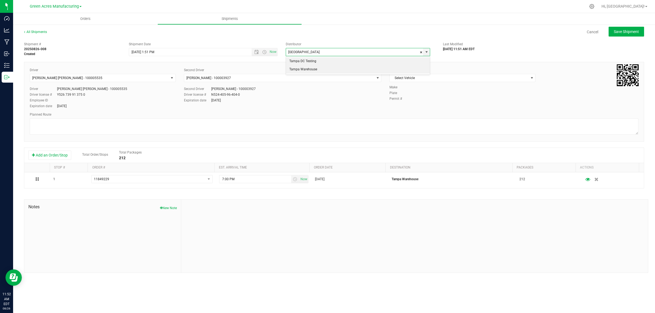
click at [317, 72] on li "Tampa Warehouse" at bounding box center [358, 70] width 144 height 8
type input "Tampa Warehouse"
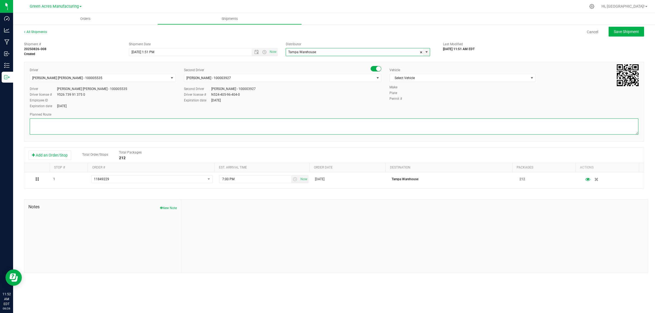
click at [204, 130] on textarea at bounding box center [334, 126] width 609 height 16
type textarea "Finished Goods"
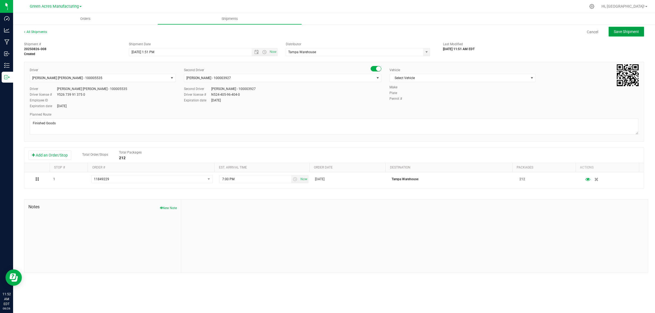
click at [619, 34] on button "Save Shipment" at bounding box center [626, 32] width 35 height 10
type input "8/26/2025 5:51 PM"
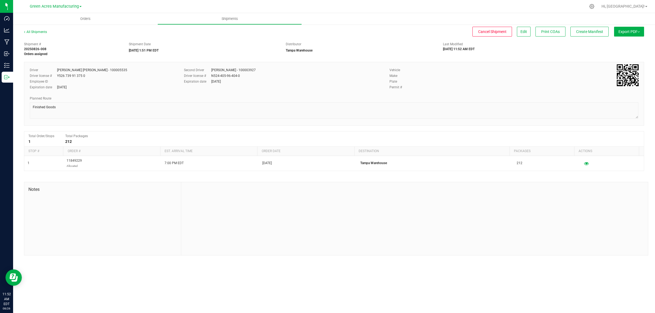
click at [635, 29] on span "Export PDF" at bounding box center [629, 31] width 21 height 4
click at [623, 51] on span "Manifest by Lot" at bounding box center [615, 52] width 23 height 4
click at [602, 30] on span "Create Manifest" at bounding box center [589, 31] width 27 height 4
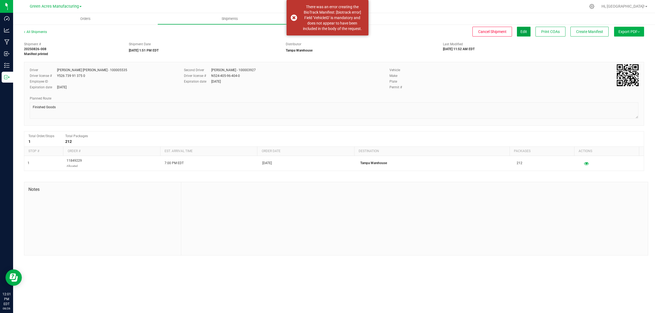
click at [524, 31] on span "Edit" at bounding box center [524, 31] width 7 height 4
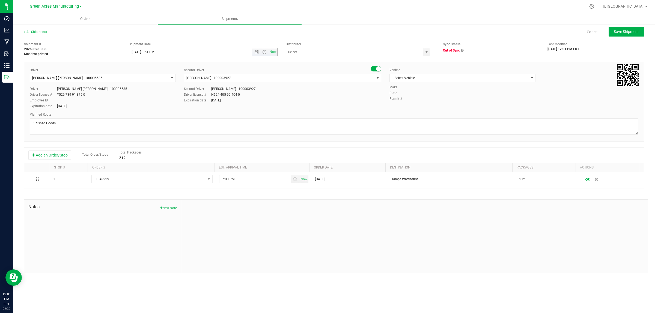
type input "Tampa Warehouse"
click at [634, 36] on button "Save Shipment" at bounding box center [626, 32] width 35 height 10
type input "8/26/2025 5:51 PM"
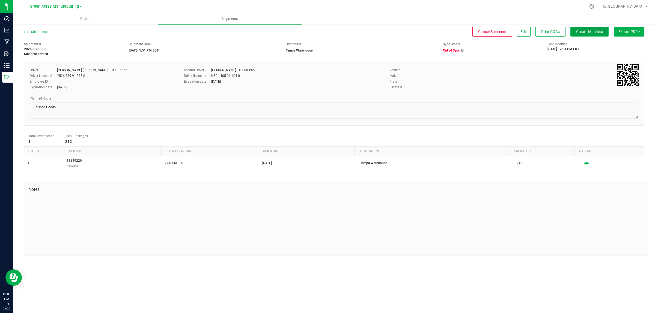
click at [583, 35] on button "Create Manifest" at bounding box center [589, 32] width 38 height 10
click at [521, 30] on span "Edit" at bounding box center [524, 31] width 7 height 4
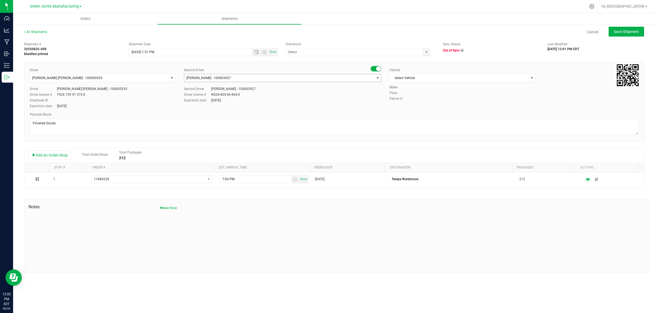
type input "Tampa Warehouse"
click at [419, 76] on span "Select Vehicle" at bounding box center [459, 78] width 139 height 8
click at [416, 126] on li "FL_TP_Hino-02" at bounding box center [462, 122] width 145 height 8
click at [630, 31] on span "Save Shipment" at bounding box center [626, 31] width 25 height 4
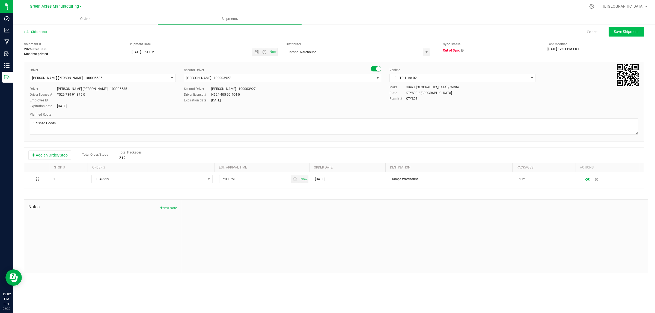
type input "8/26/2025 5:51 PM"
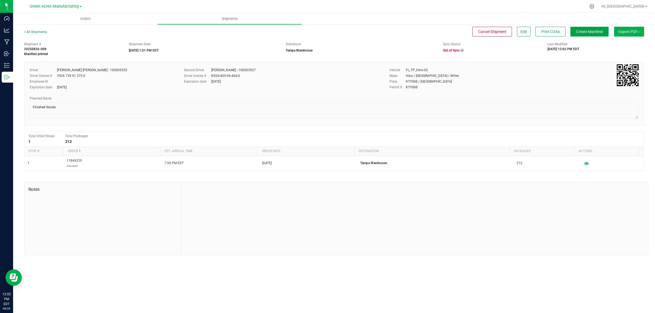
click at [602, 33] on span "Create Manifest" at bounding box center [589, 31] width 27 height 4
click at [596, 32] on span "Ship Transfer" at bounding box center [591, 31] width 22 height 4
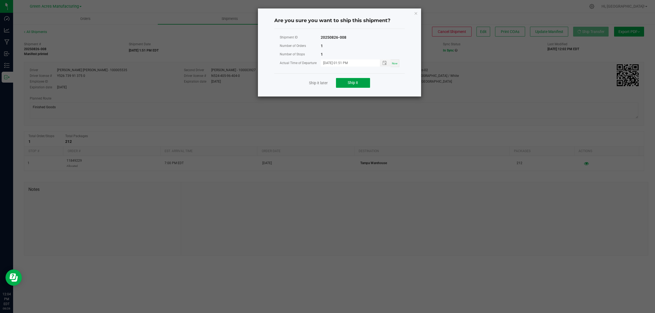
click at [362, 86] on button "Ship it" at bounding box center [353, 83] width 34 height 10
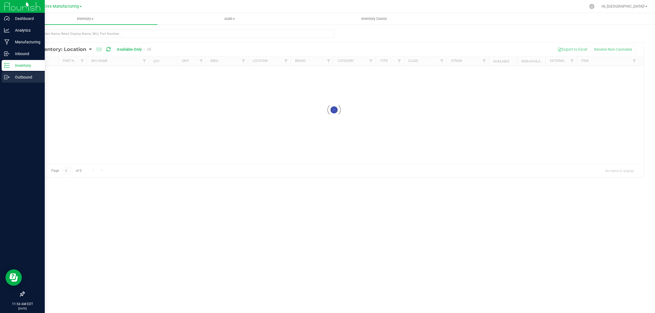
click at [11, 75] on p "Outbound" at bounding box center [26, 77] width 33 height 7
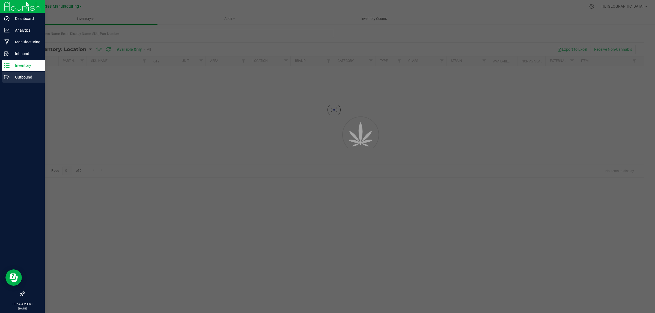
click at [11, 76] on p "Outbound" at bounding box center [26, 77] width 33 height 7
click at [11, 75] on p "Outbound" at bounding box center [26, 77] width 33 height 7
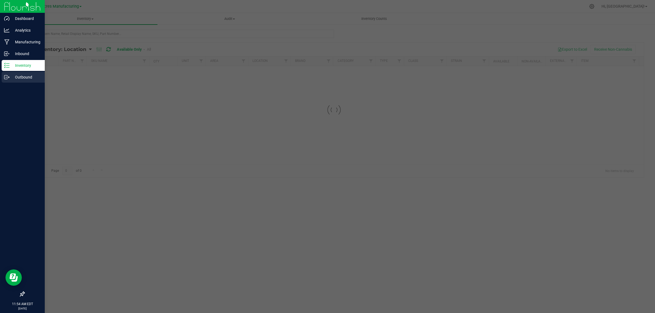
click at [11, 75] on p "Outbound" at bounding box center [26, 77] width 33 height 7
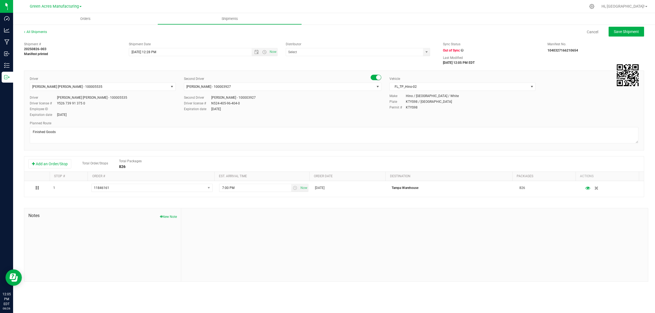
type input "Tampa Warehouse"
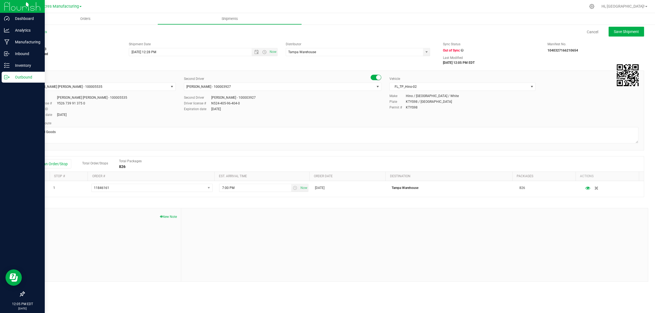
click at [10, 78] on p "Outbound" at bounding box center [26, 77] width 33 height 7
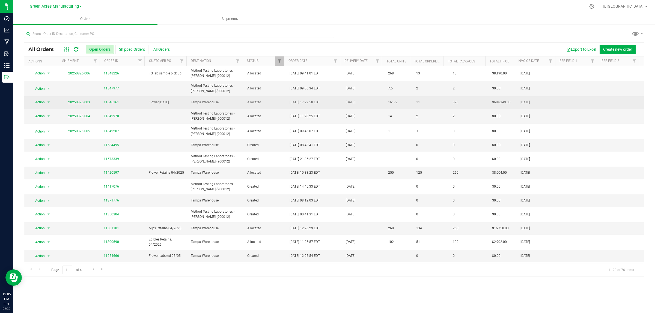
click at [78, 102] on link "20250826-003" at bounding box center [79, 102] width 22 height 4
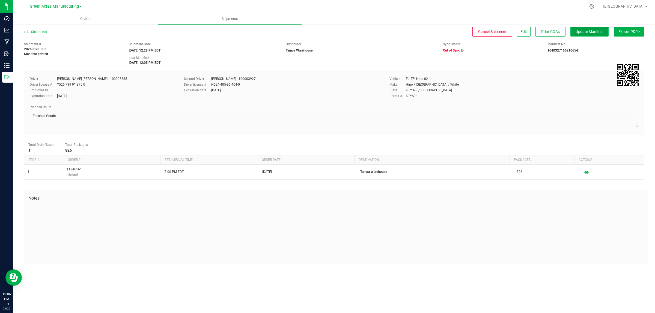
click at [597, 32] on span "Update Manifest" at bounding box center [590, 31] width 28 height 4
click at [524, 35] on button "Edit" at bounding box center [524, 32] width 14 height 10
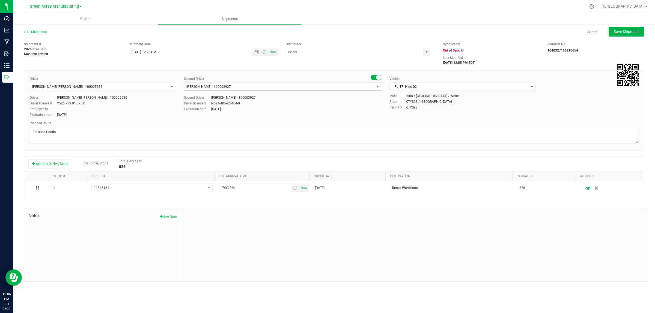
type input "Tampa Warehouse"
click at [624, 31] on span "Save Shipment" at bounding box center [626, 31] width 25 height 4
